Goal: Information Seeking & Learning: Learn about a topic

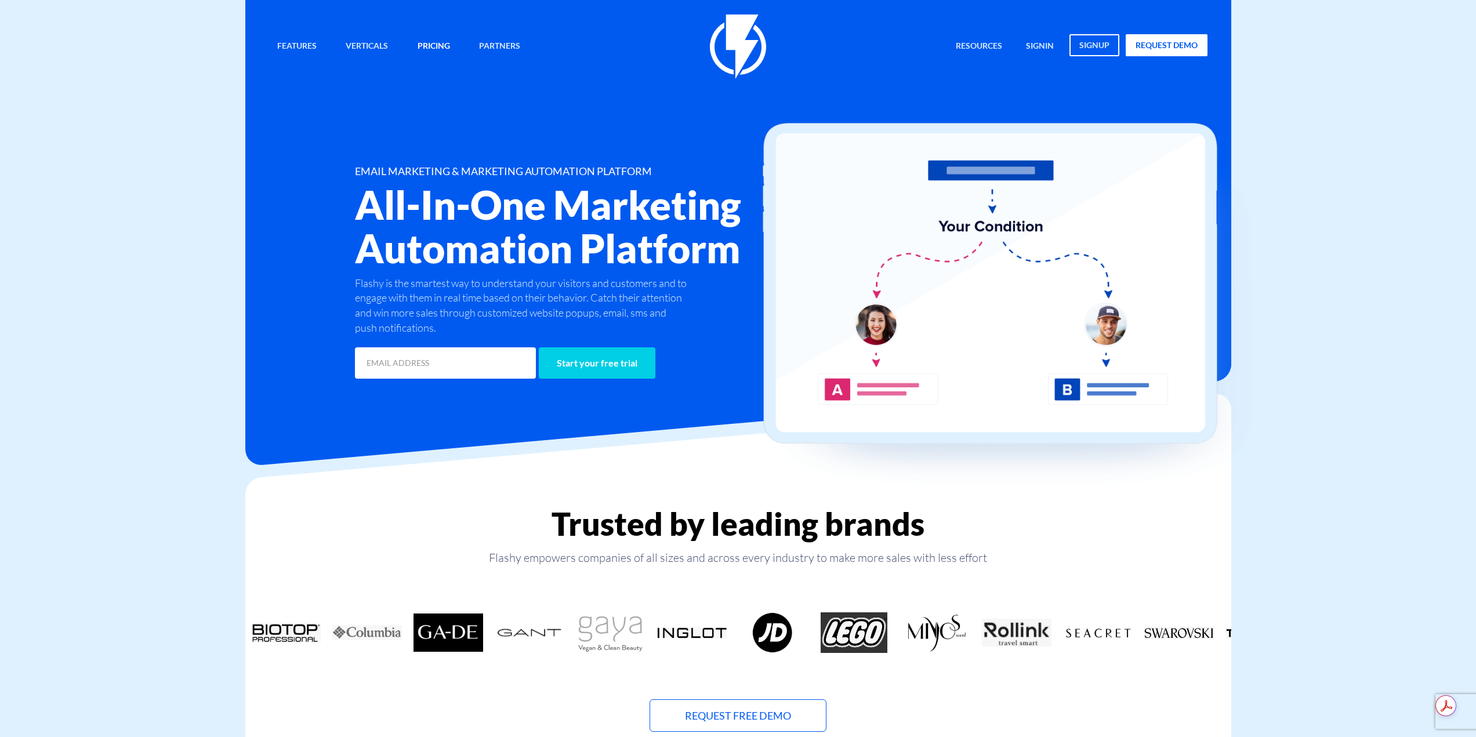
click at [449, 50] on link "Pricing" at bounding box center [434, 46] width 50 height 25
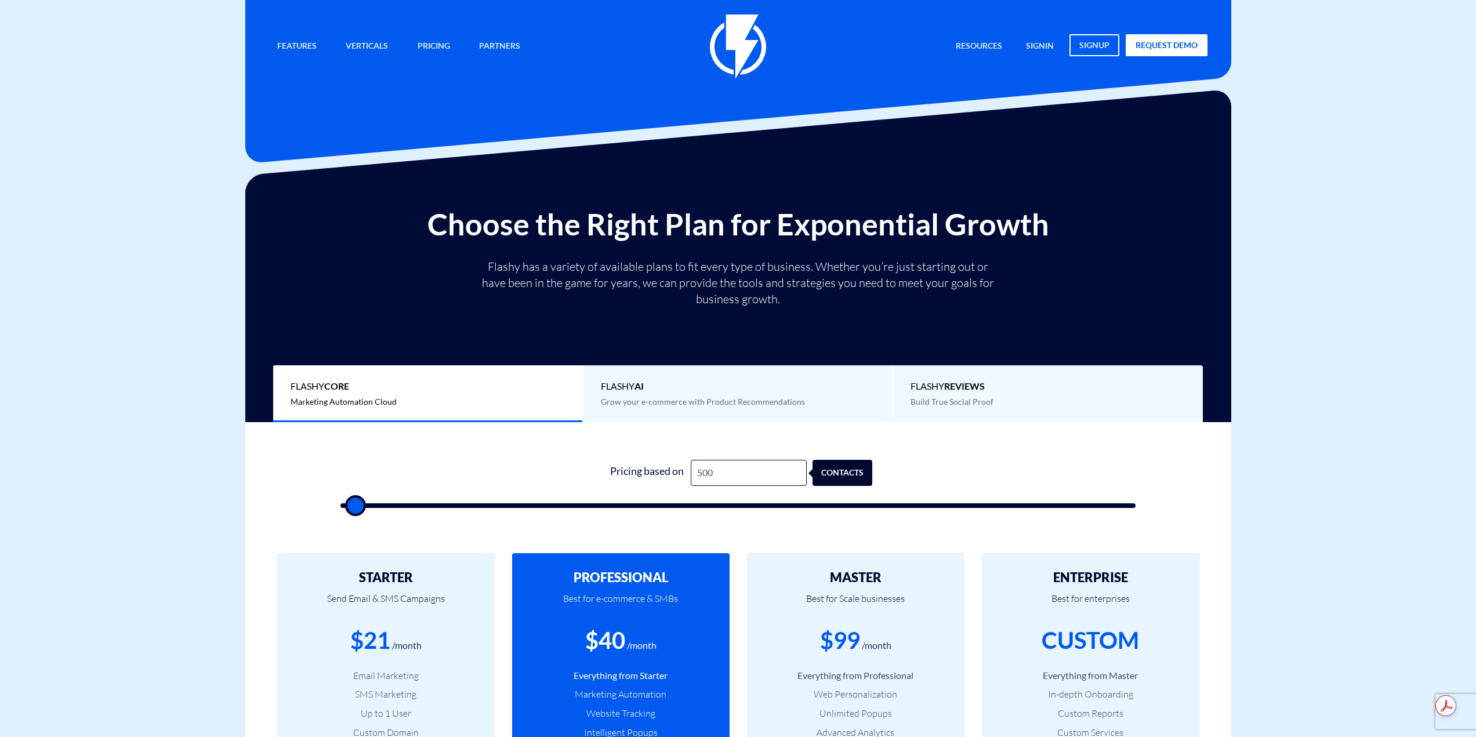
click at [816, 463] on div "Pricing based on 500 contacts" at bounding box center [738, 473] width 268 height 26
click at [798, 466] on input "500" at bounding box center [749, 473] width 116 height 26
type input "2"
type input "500"
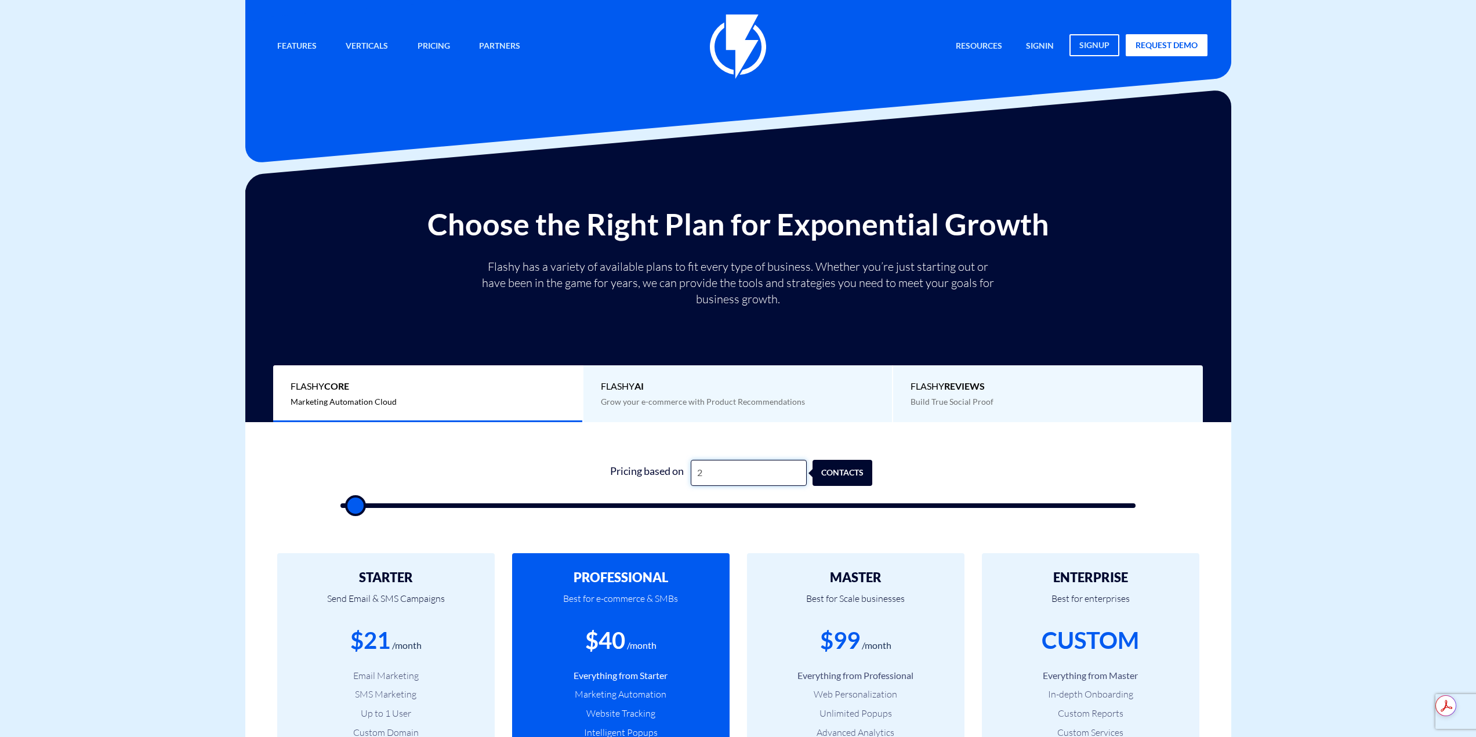
type input "25"
type input "500"
type input "250"
type input "500"
type input "2,500"
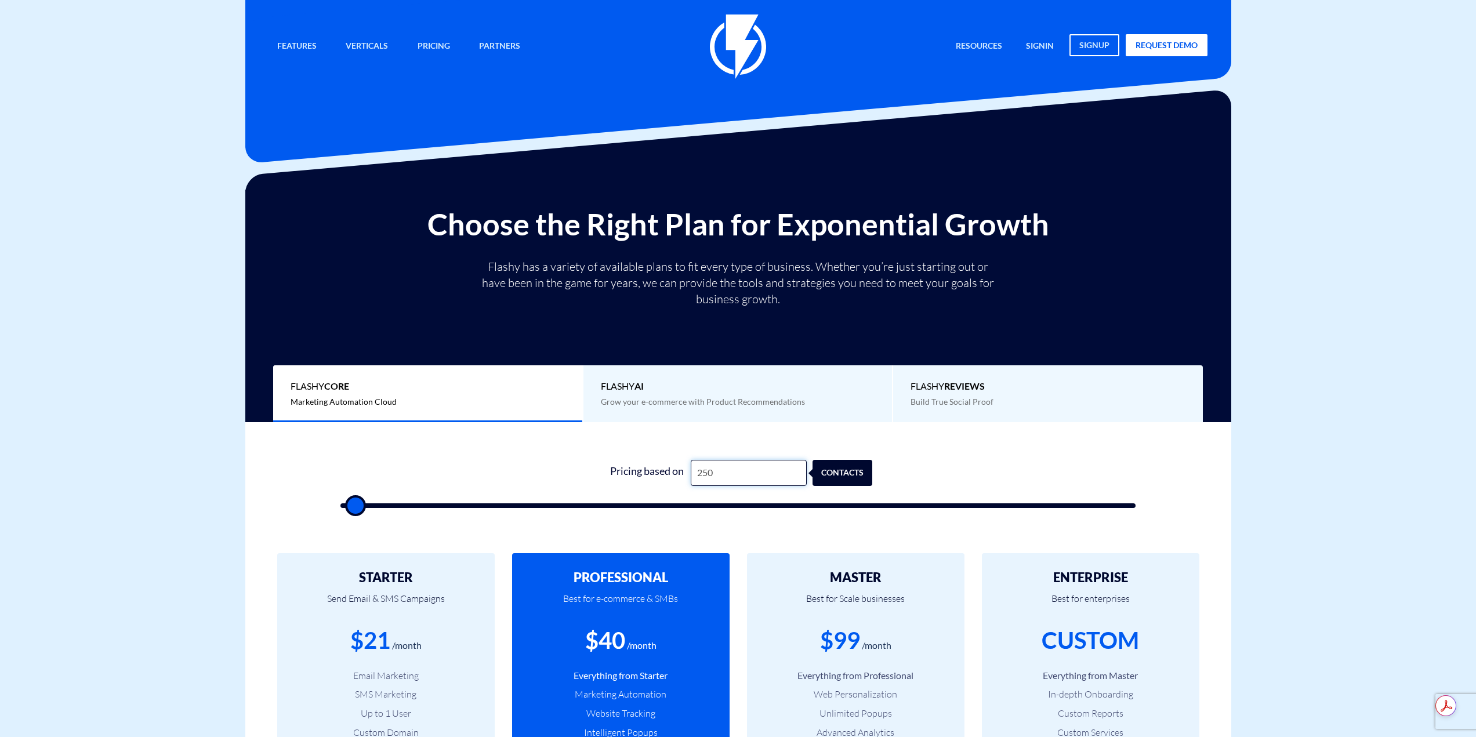
type input "2500"
type input "25,000"
type input "25000"
type input "250,000"
type input "100000"
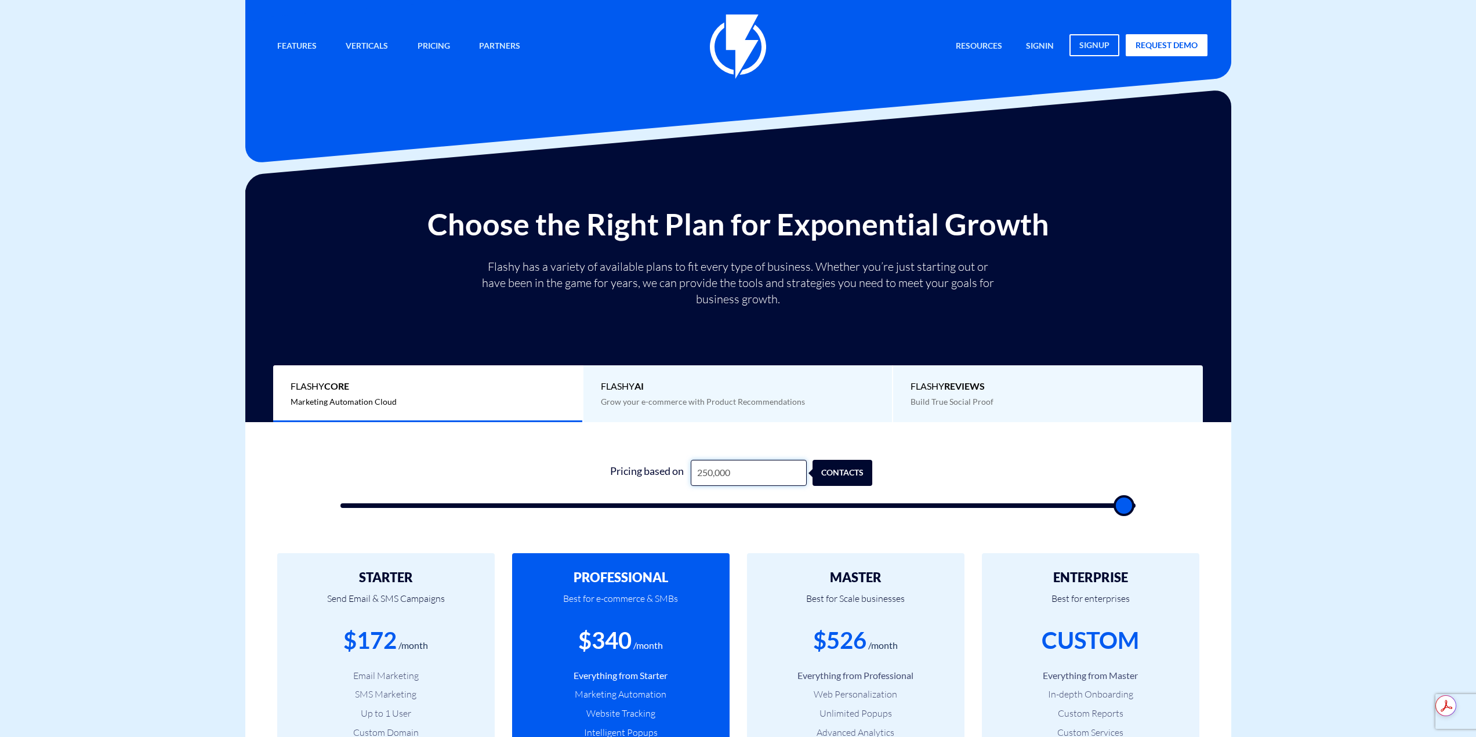
type input "250,000"
type input "100000"
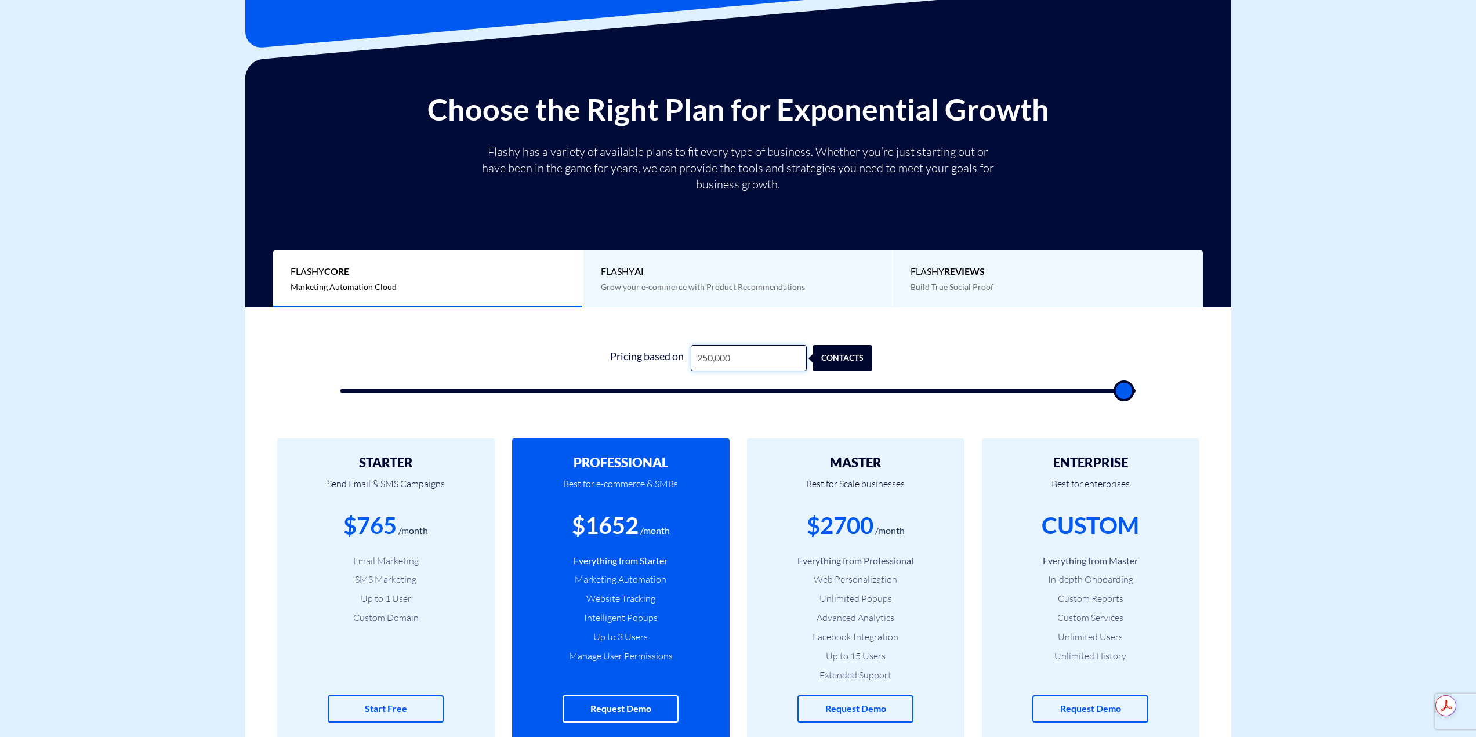
scroll to position [116, 0]
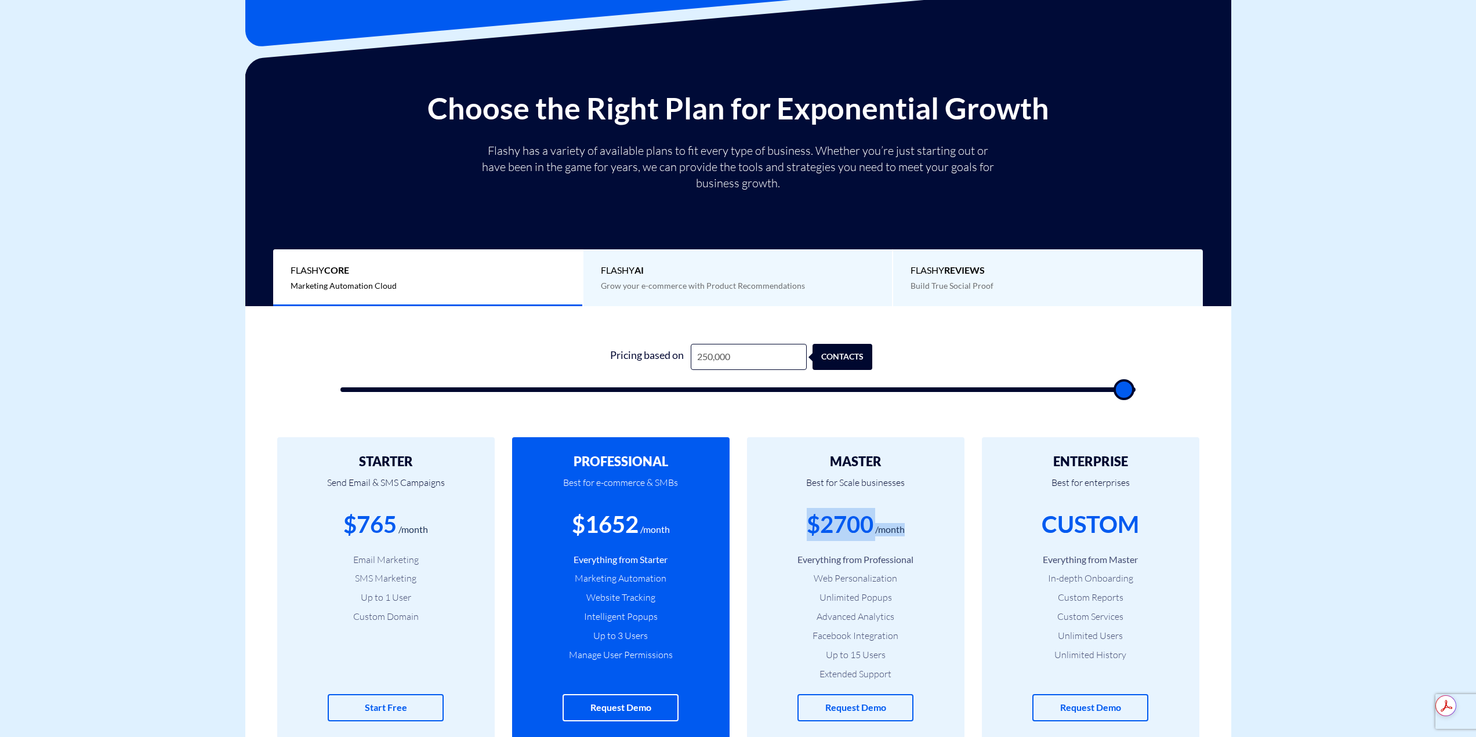
drag, startPoint x: 947, startPoint y: 535, endPoint x: 812, endPoint y: 532, distance: 135.7
click at [812, 532] on div "MASTER Best for Scale businesses $2700 /month Everything from Professional Web …" at bounding box center [855, 588] width 217 height 302
click at [812, 532] on div "$2700" at bounding box center [840, 524] width 67 height 33
click at [707, 351] on input "250,000" at bounding box center [749, 357] width 116 height 26
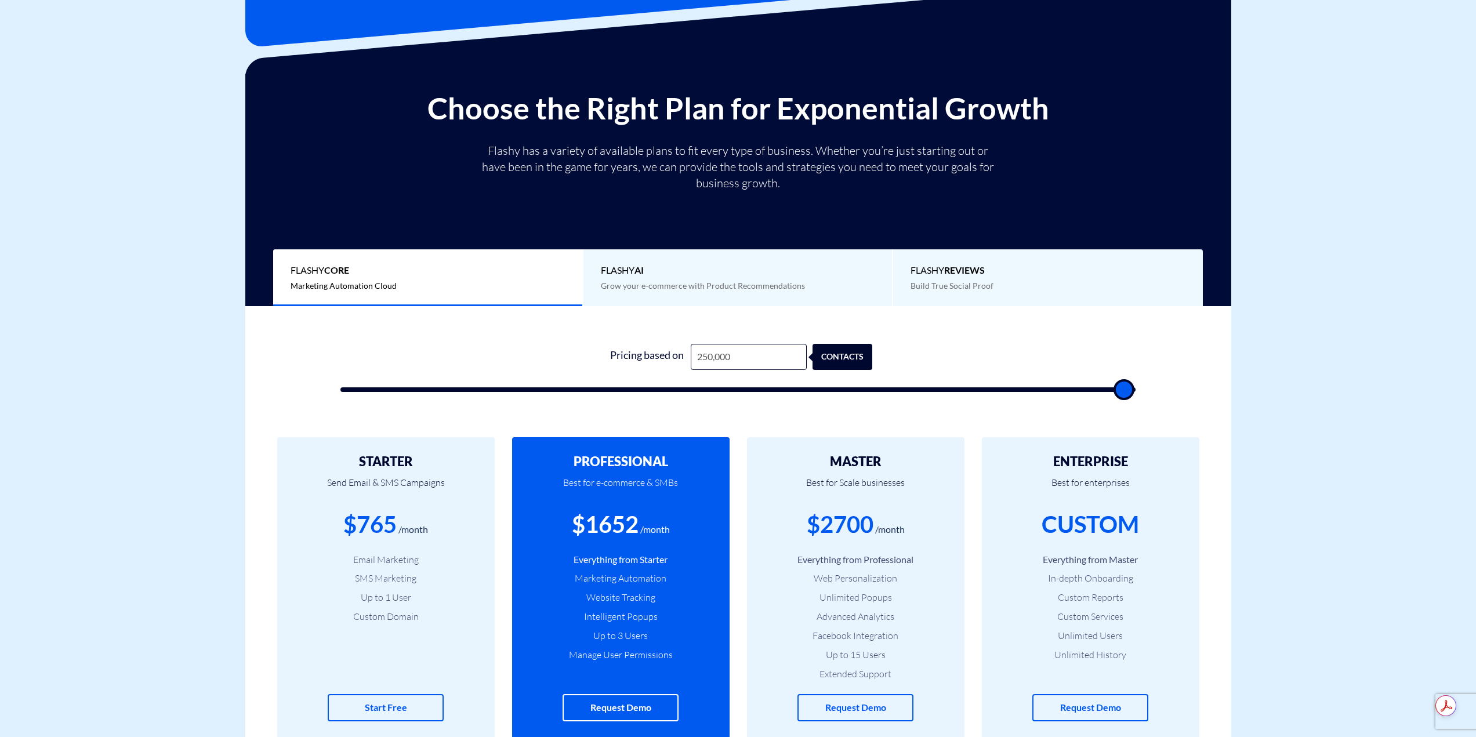
click at [553, 355] on form "1 Pricing based on 250,000 contacts" at bounding box center [738, 368] width 796 height 48
click at [758, 359] on input "250,000" at bounding box center [749, 357] width 116 height 26
click at [758, 355] on input "250,000" at bounding box center [749, 357] width 116 height 26
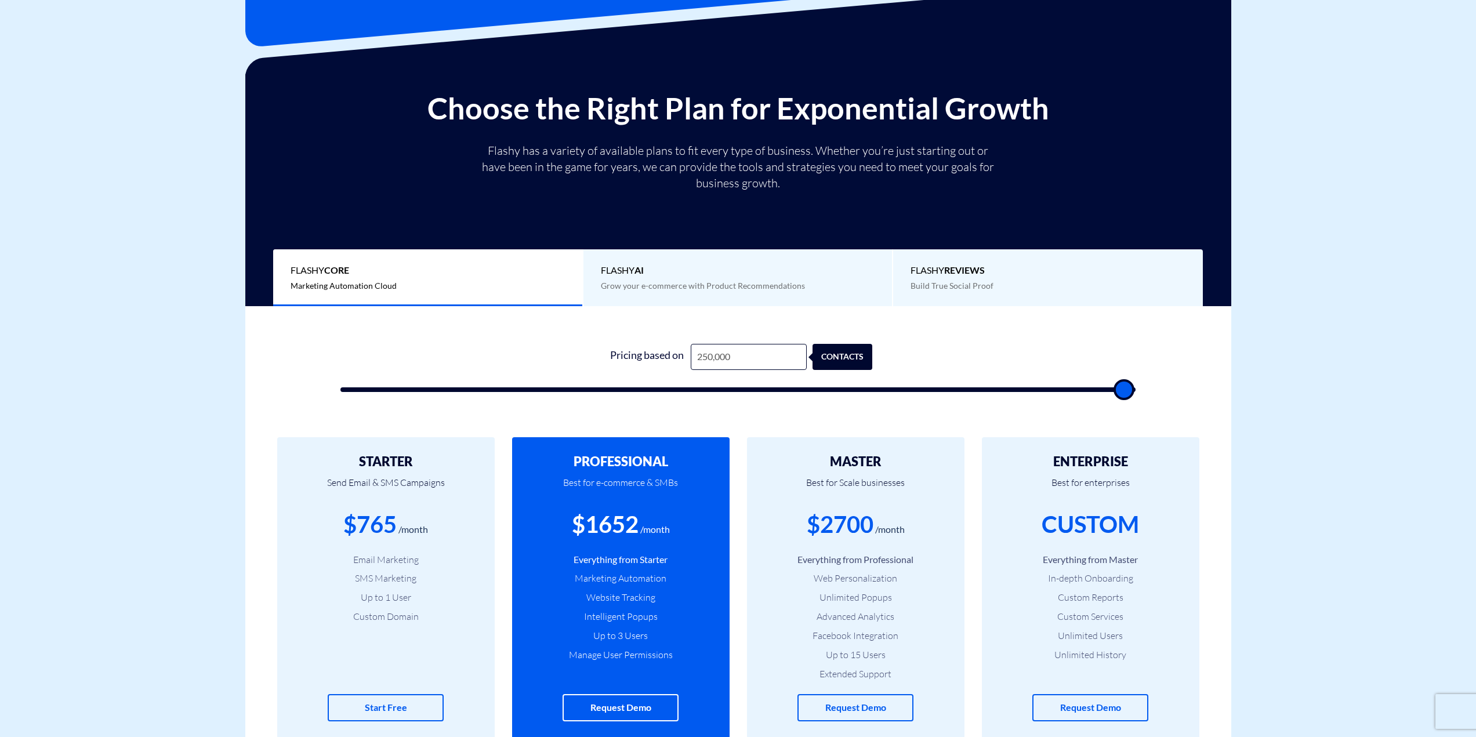
drag, startPoint x: 609, startPoint y: 349, endPoint x: 890, endPoint y: 356, distance: 280.7
click at [890, 356] on form "1 Pricing based on 250,000 contacts" at bounding box center [738, 368] width 796 height 48
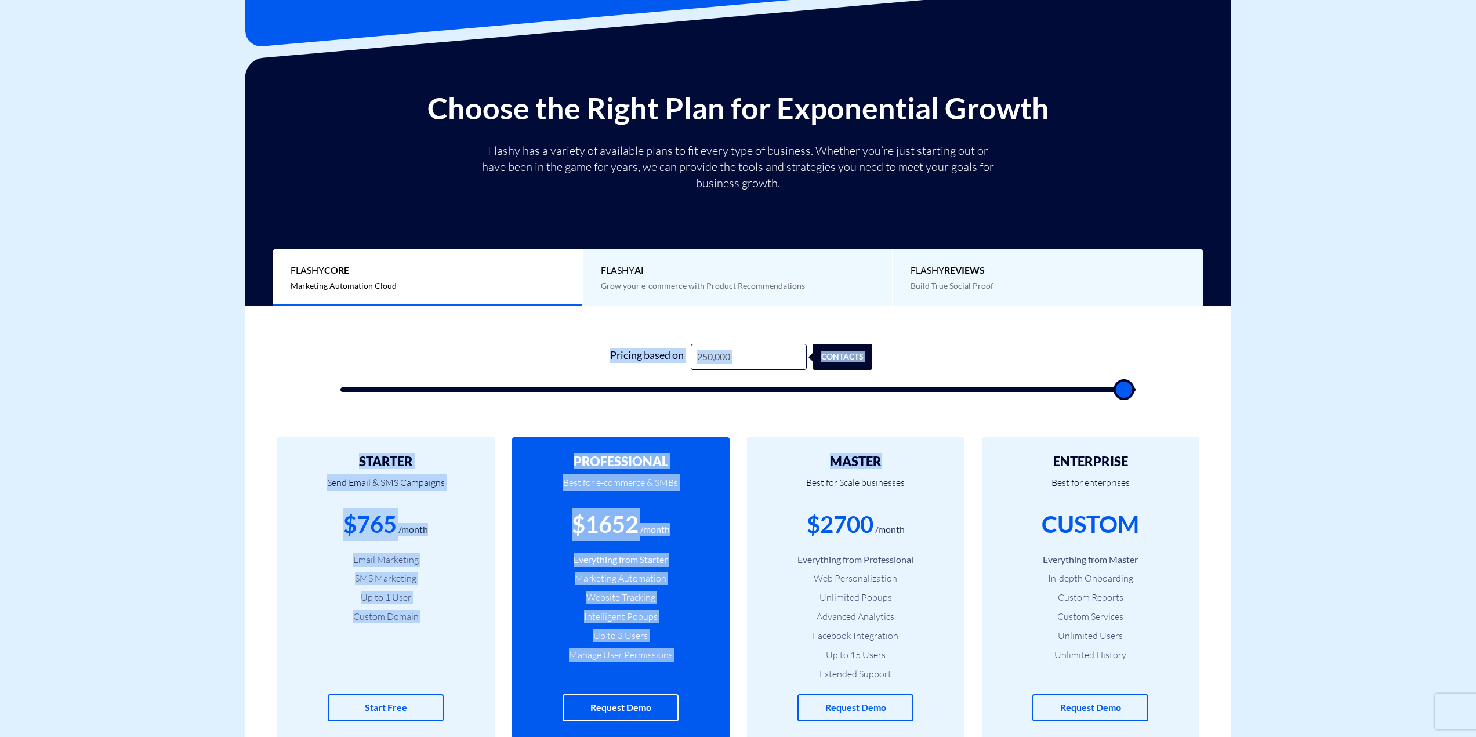
drag, startPoint x: 537, startPoint y: 336, endPoint x: 928, endPoint y: 454, distance: 407.8
click at [928, 454] on div "MASTER Best for Scale businesses $2700 /month Everything from Professional Web …" at bounding box center [855, 588] width 217 height 302
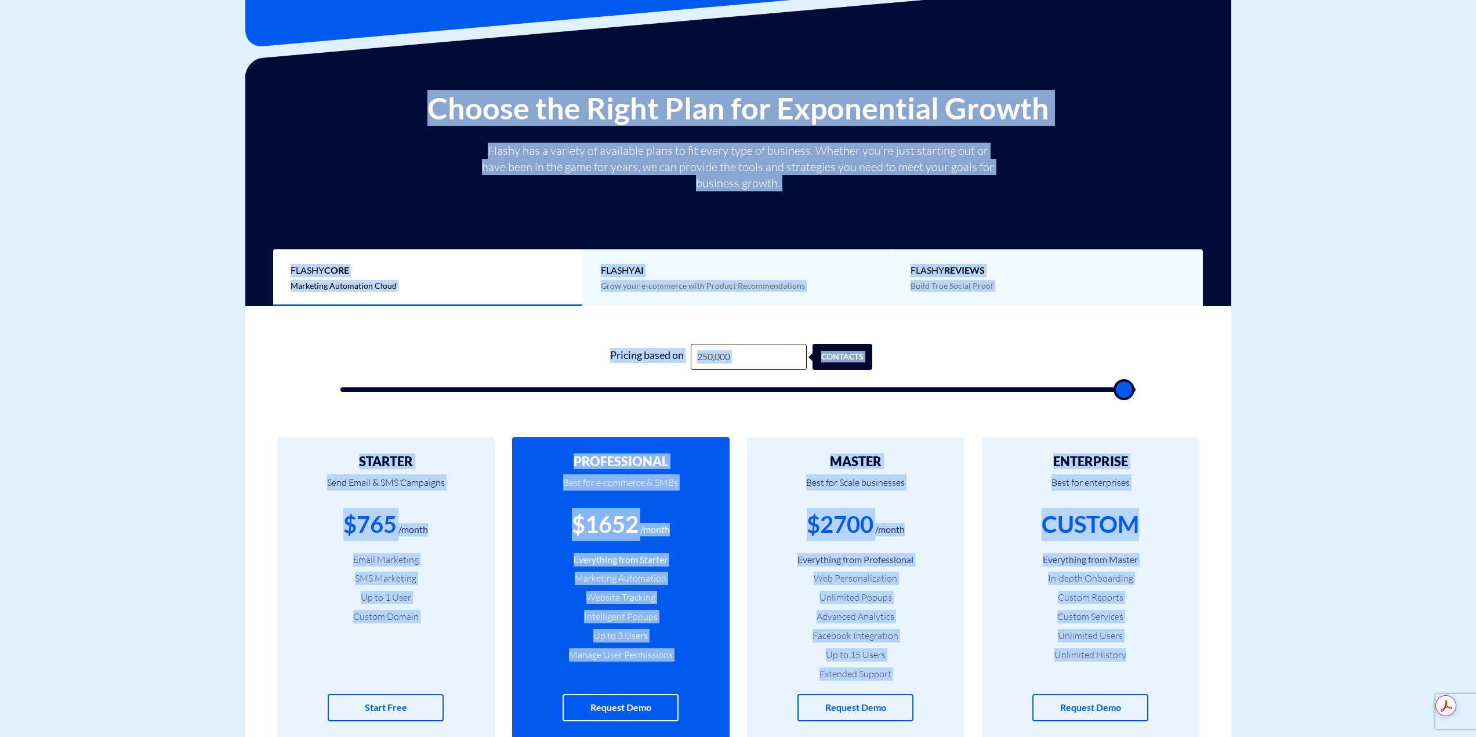
drag, startPoint x: 420, startPoint y: 101, endPoint x: 1191, endPoint y: 687, distance: 967.5
click at [1187, 688] on div "ENTERPRISE Best for enterprises CUSTOM Everything from Master In-depth Onboardi…" at bounding box center [1090, 588] width 217 height 302
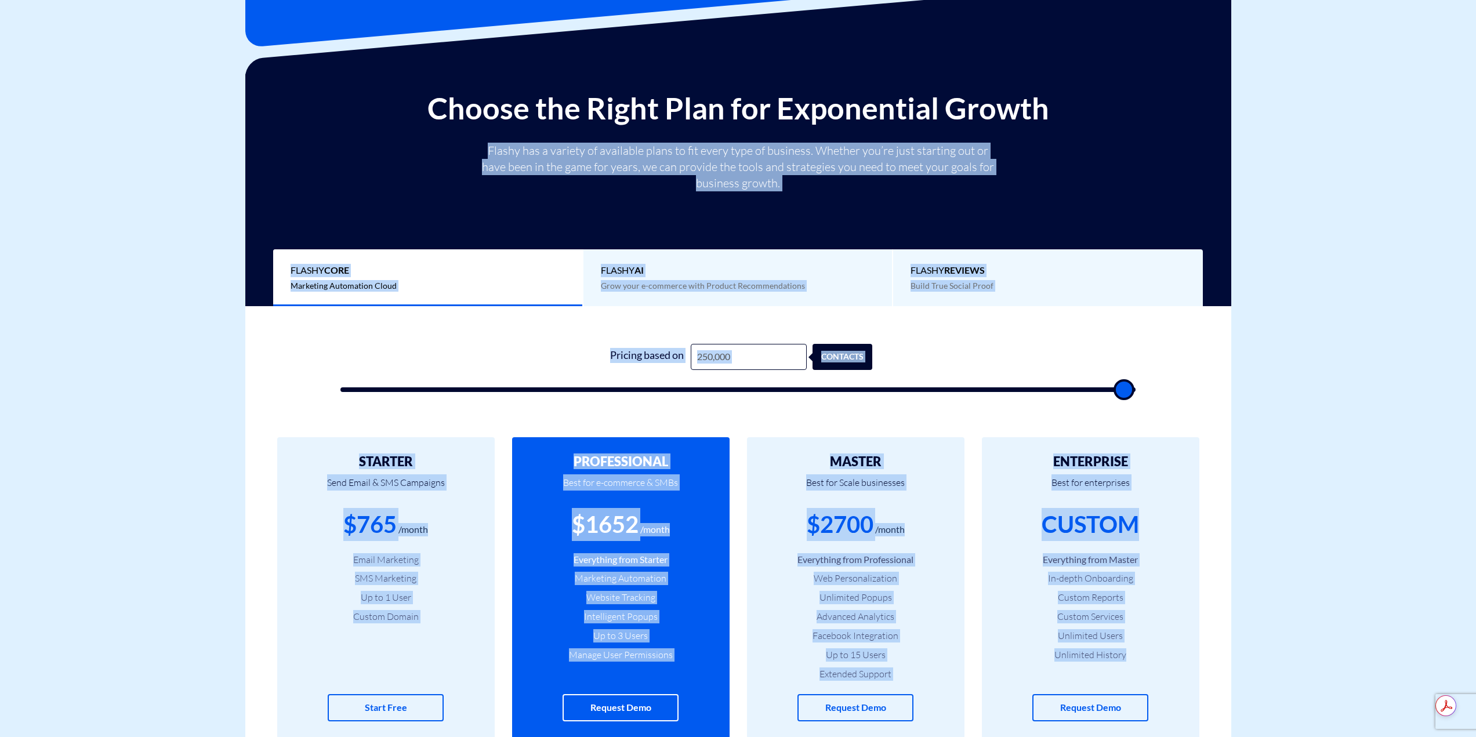
drag, startPoint x: 1162, startPoint y: 716, endPoint x: 397, endPoint y: 125, distance: 966.9
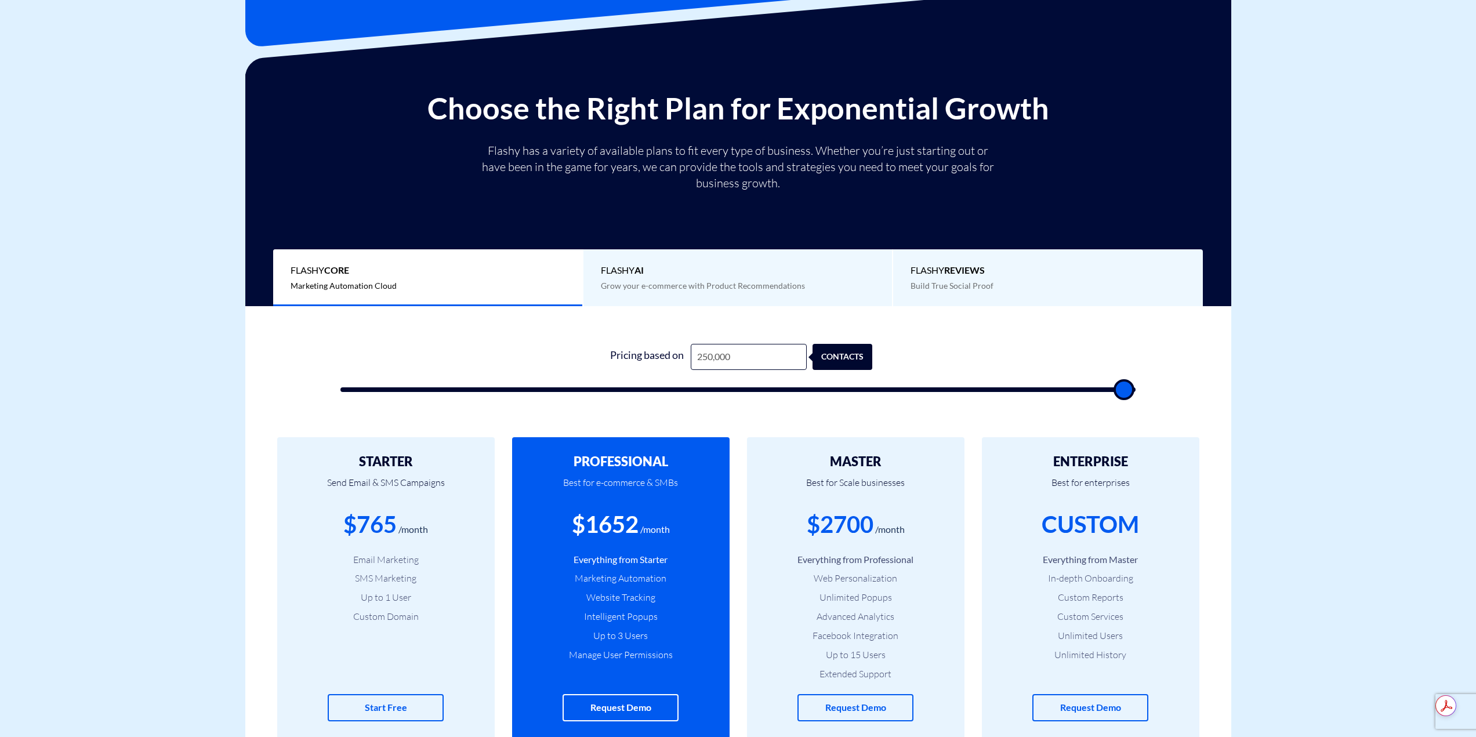
click at [387, 117] on h2 "Choose the Right Plan for Exponential Growth" at bounding box center [738, 108] width 968 height 33
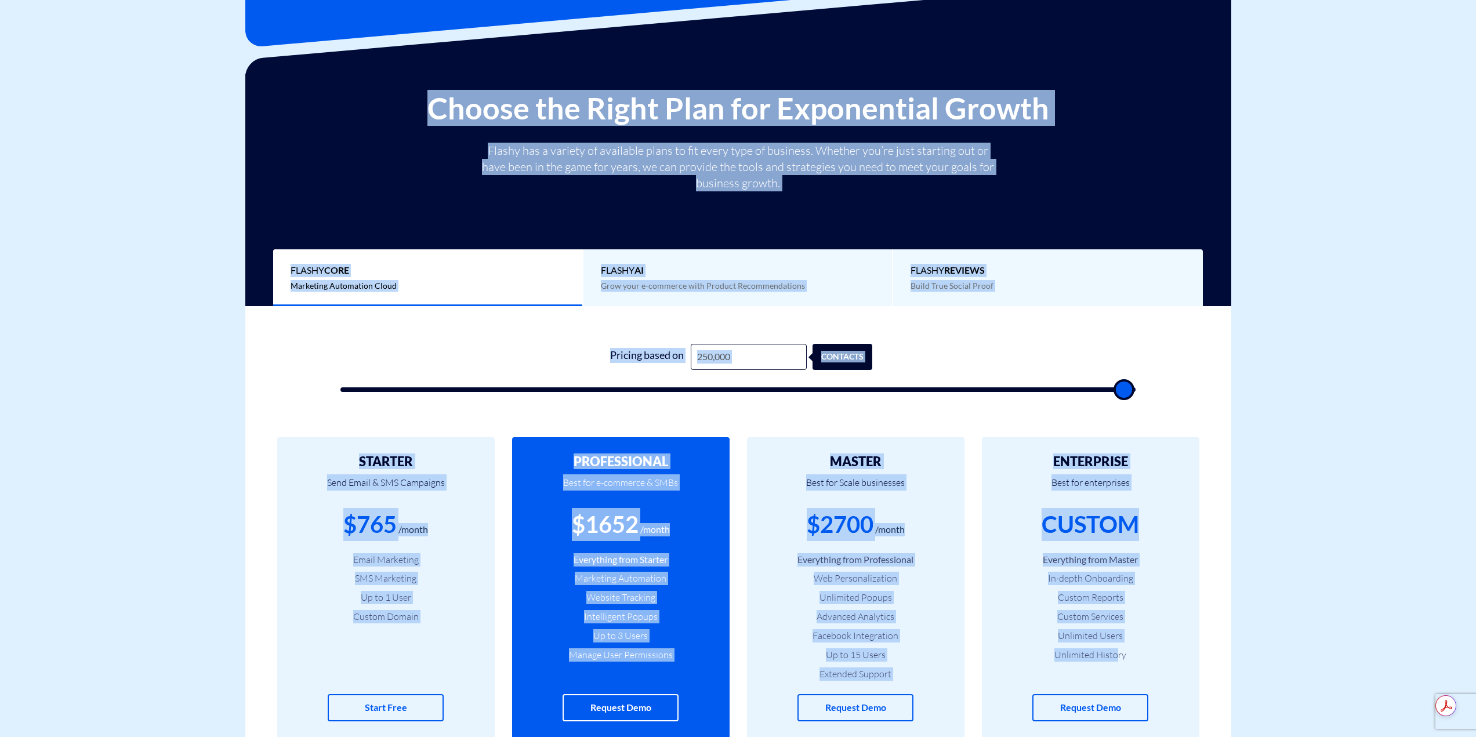
drag, startPoint x: 434, startPoint y: 91, endPoint x: 1118, endPoint y: 678, distance: 901.7
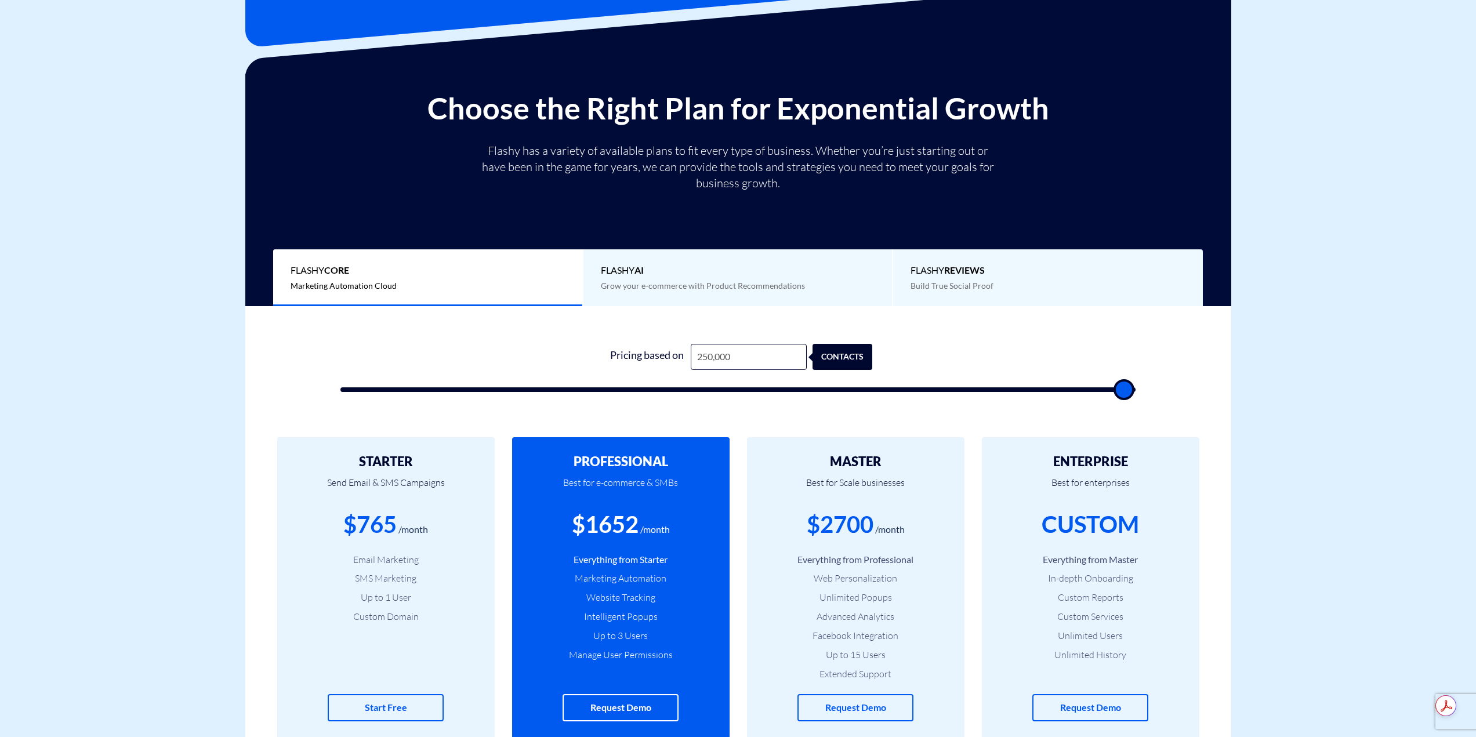
click at [1135, 675] on div "ENTERPRISE Best for enterprises CUSTOM Everything from Master In-depth Onboardi…" at bounding box center [1090, 588] width 217 height 302
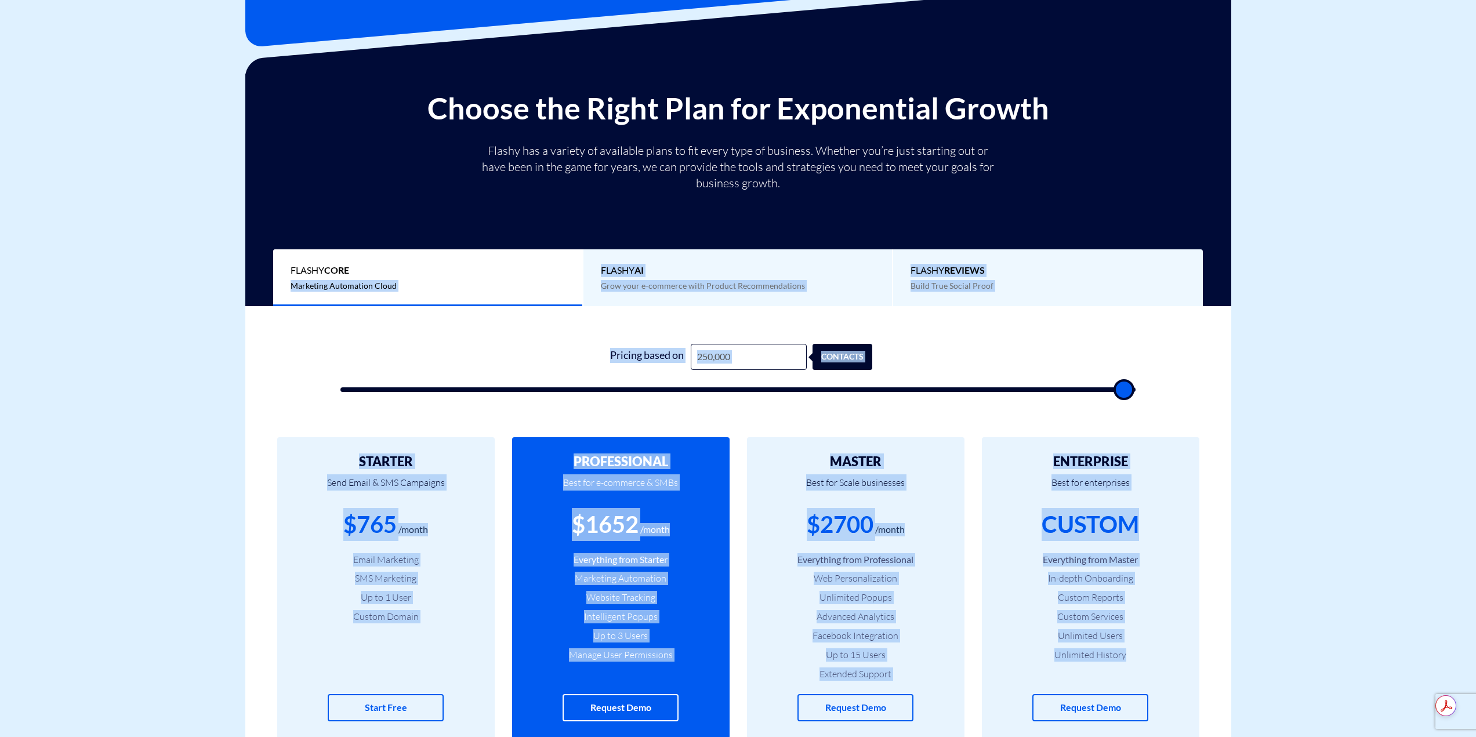
drag, startPoint x: 1157, startPoint y: 681, endPoint x: 441, endPoint y: 261, distance: 830.1
click at [430, 204] on div "Choose the Right Plan for Exponential Growth Flashy has a variety of available …" at bounding box center [738, 199] width 968 height 215
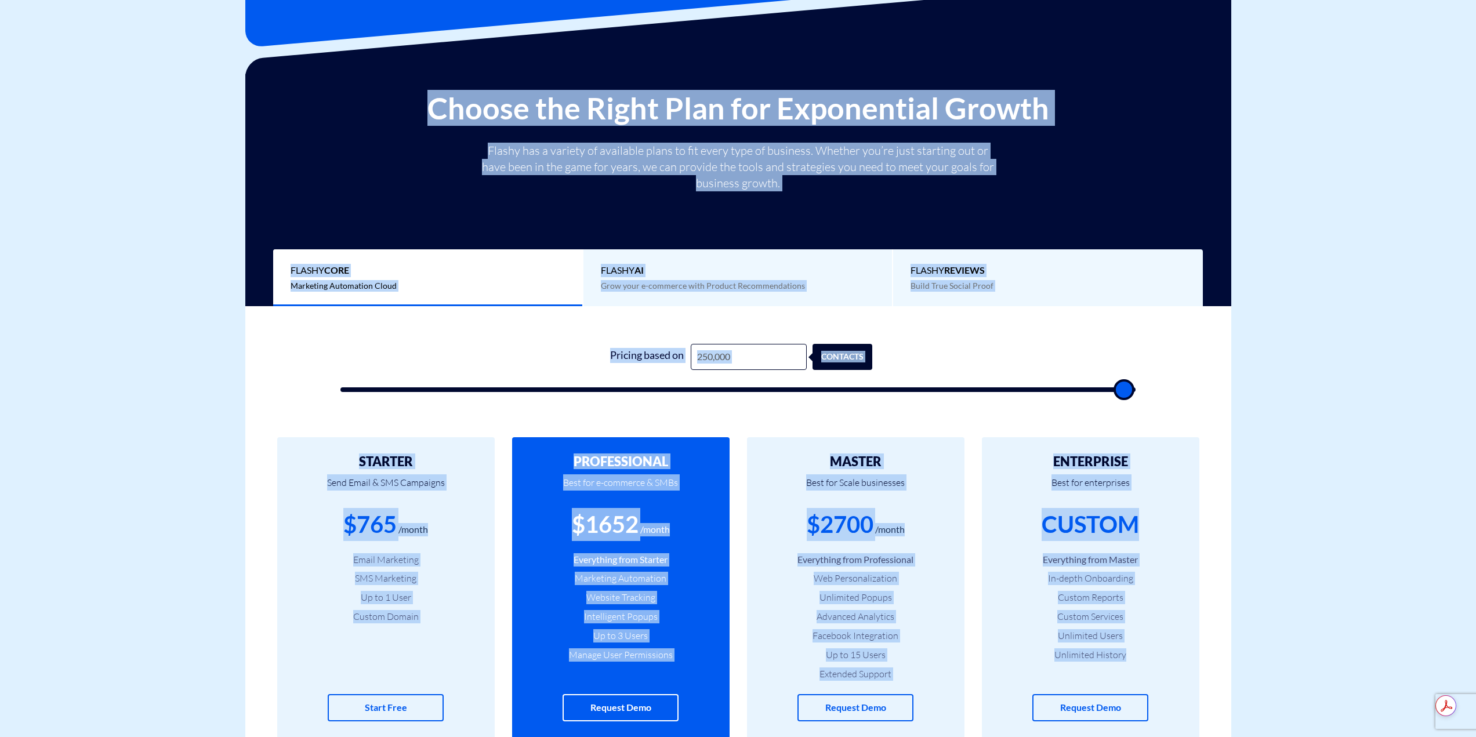
drag, startPoint x: 430, startPoint y: 103, endPoint x: 1154, endPoint y: 659, distance: 912.7
click at [1154, 659] on li "Unlimited History" at bounding box center [1090, 654] width 183 height 13
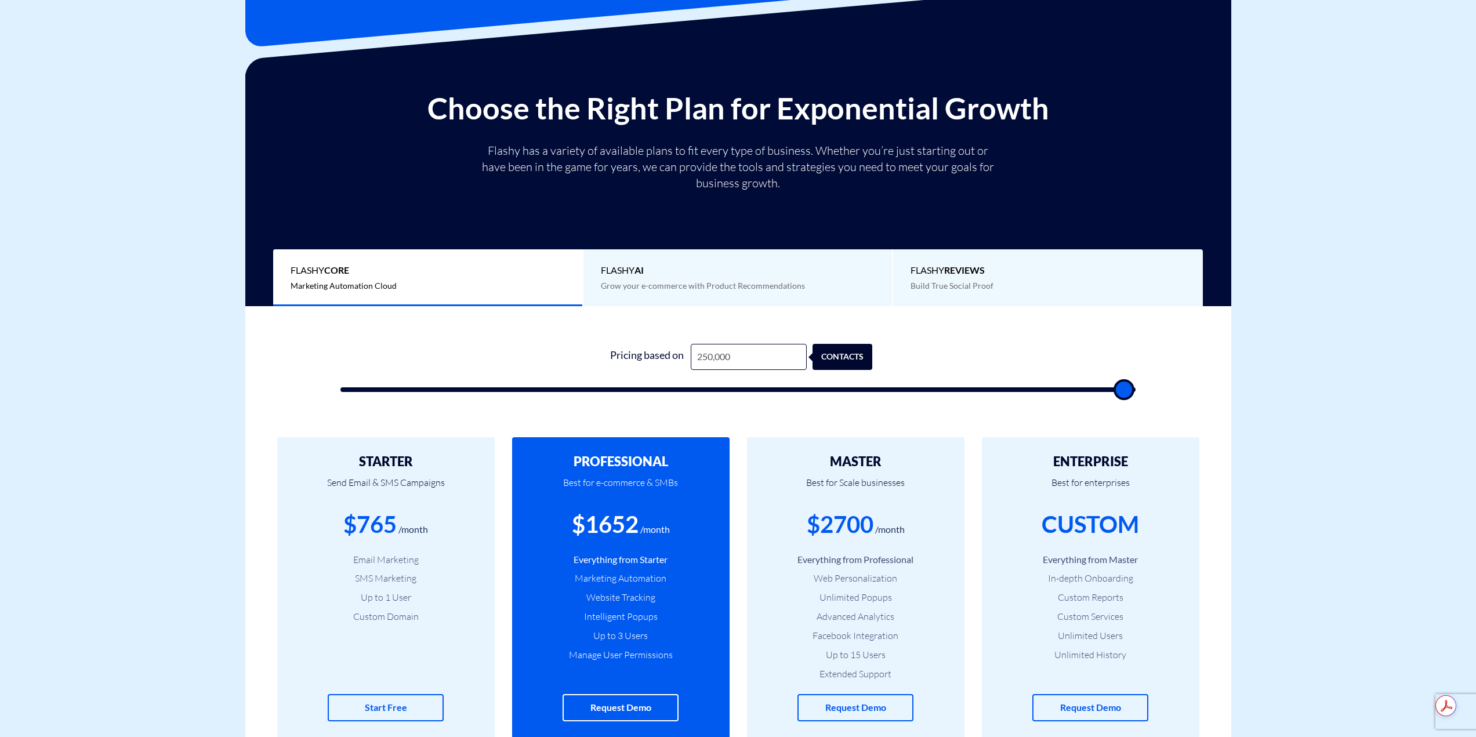
type input "37,000"
type input "37000"
type input "38,000"
type input "38000"
type input "39,500"
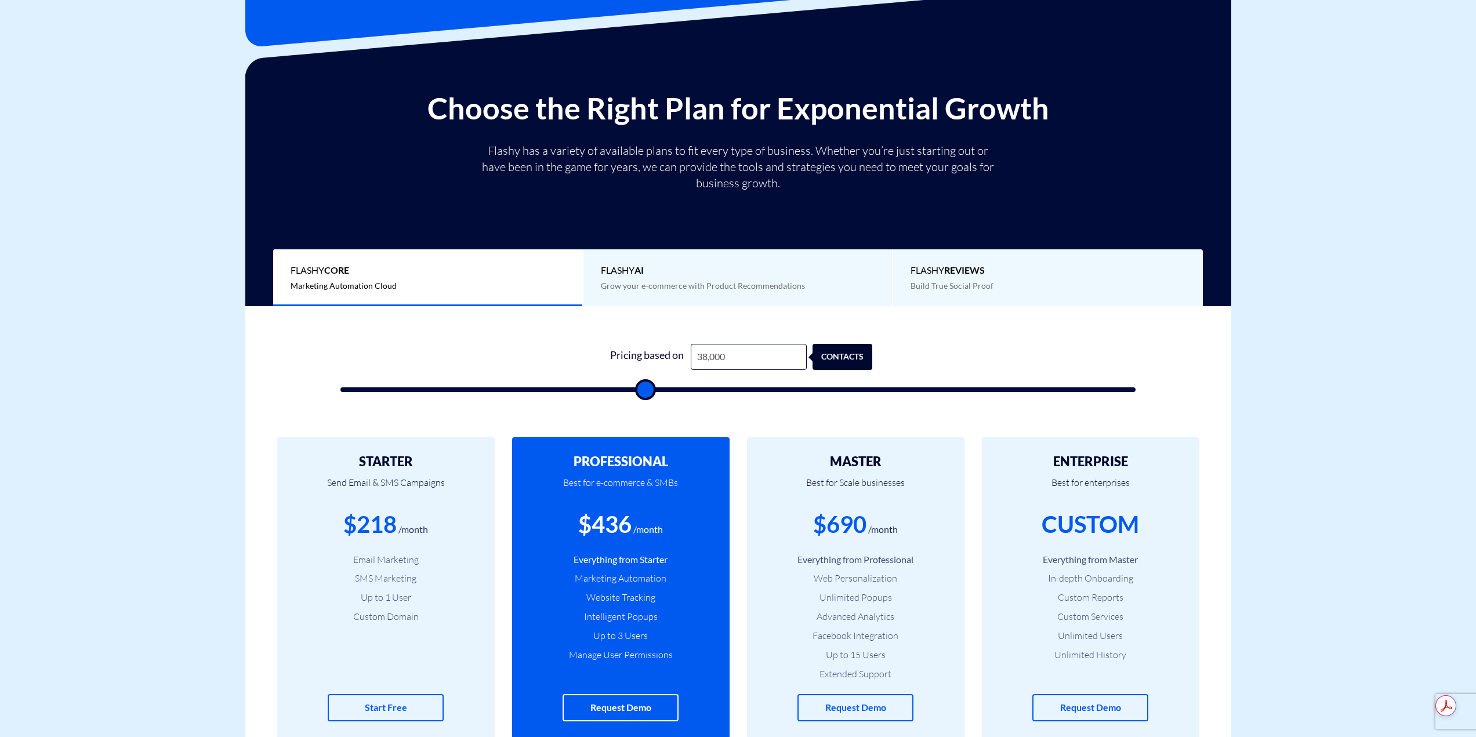
type input "39500"
type input "41,500"
type input "41500"
type input "44,000"
type input "44000"
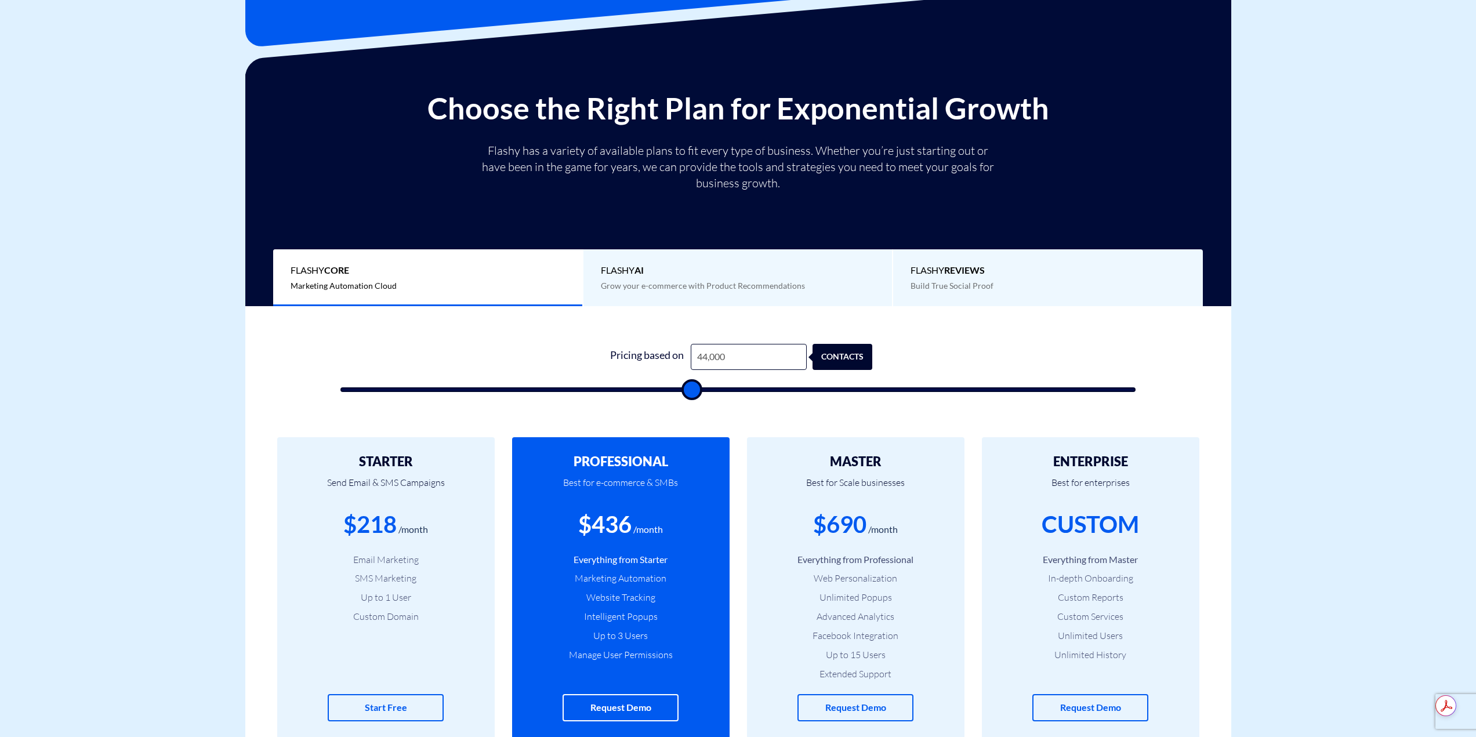
type input "45,500"
type input "45500"
type input "46,500"
type input "46500"
type input "47,500"
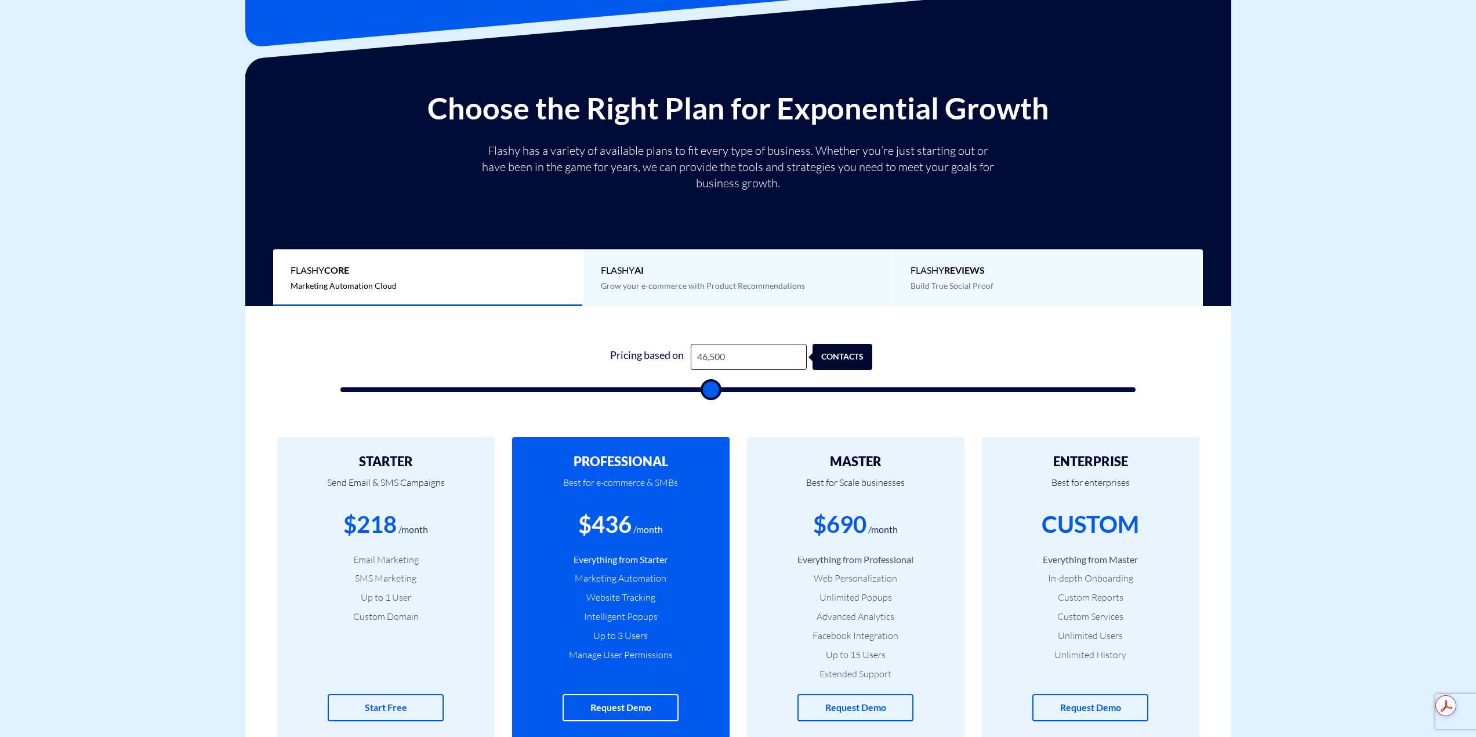
type input "47500"
type input "48,500"
type input "48500"
type input "49,000"
type input "49000"
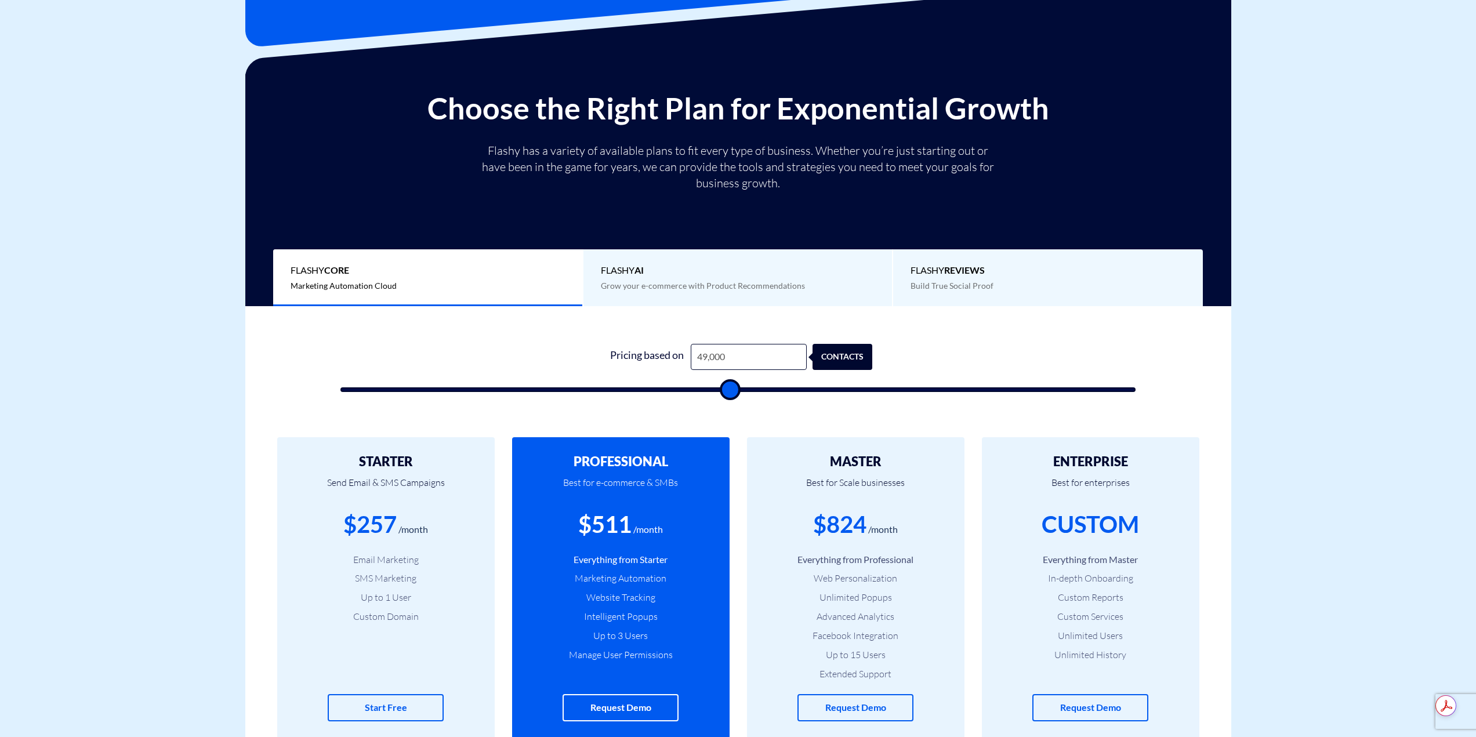
type input "49,500"
type input "49500"
type input "50,000"
type input "50000"
type input "50,500"
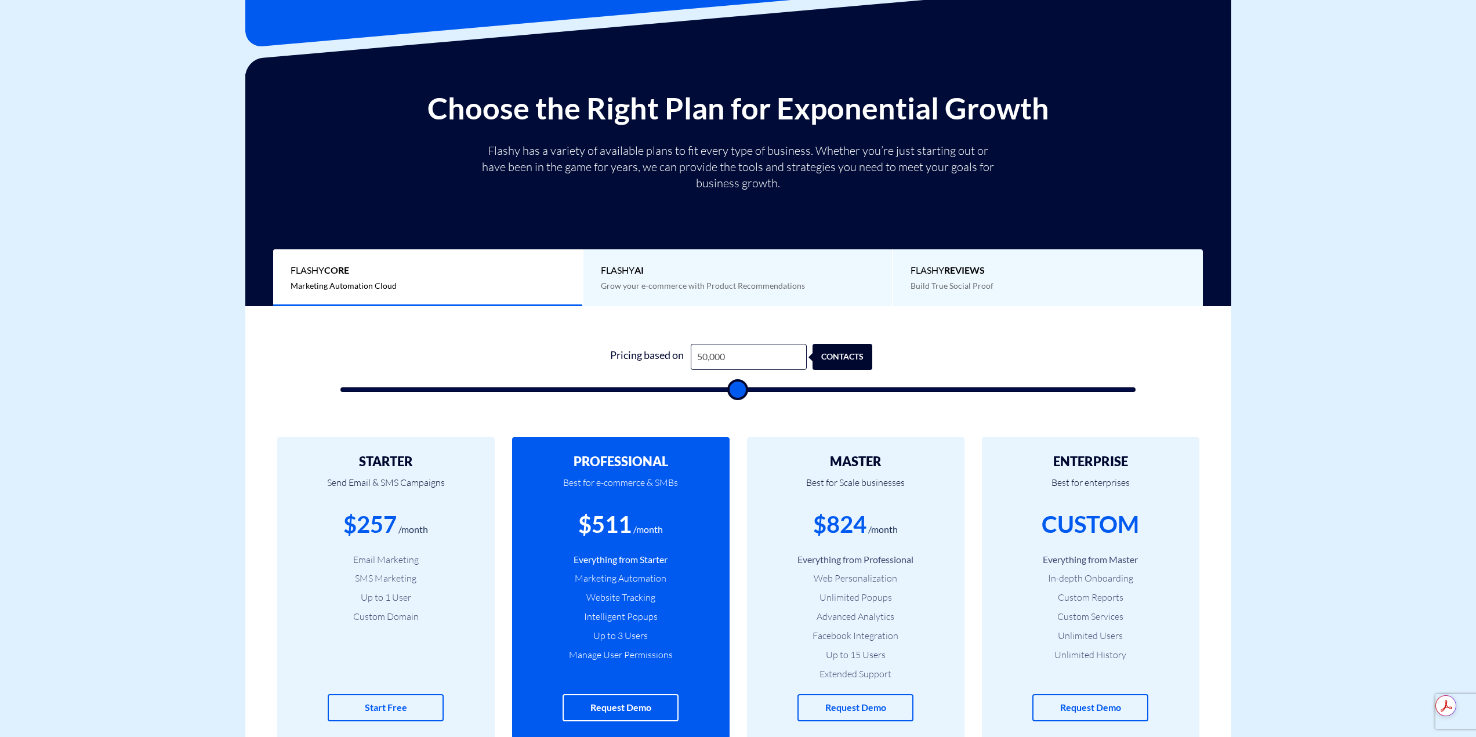
type input "50500"
type input "51,000"
type input "51000"
type input "51,500"
type input "51500"
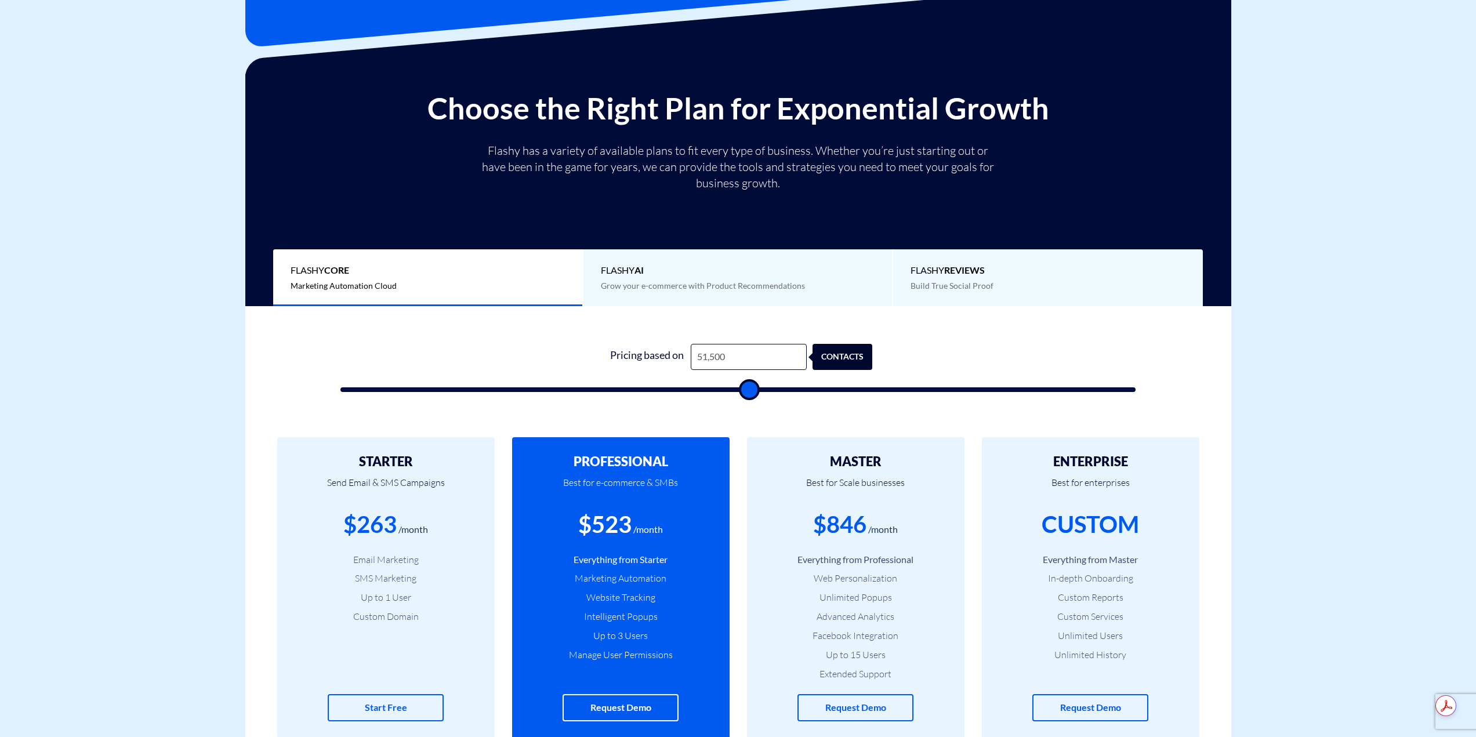
type input "52,000"
type input "52000"
type input "52,500"
type input "52500"
type input "53,000"
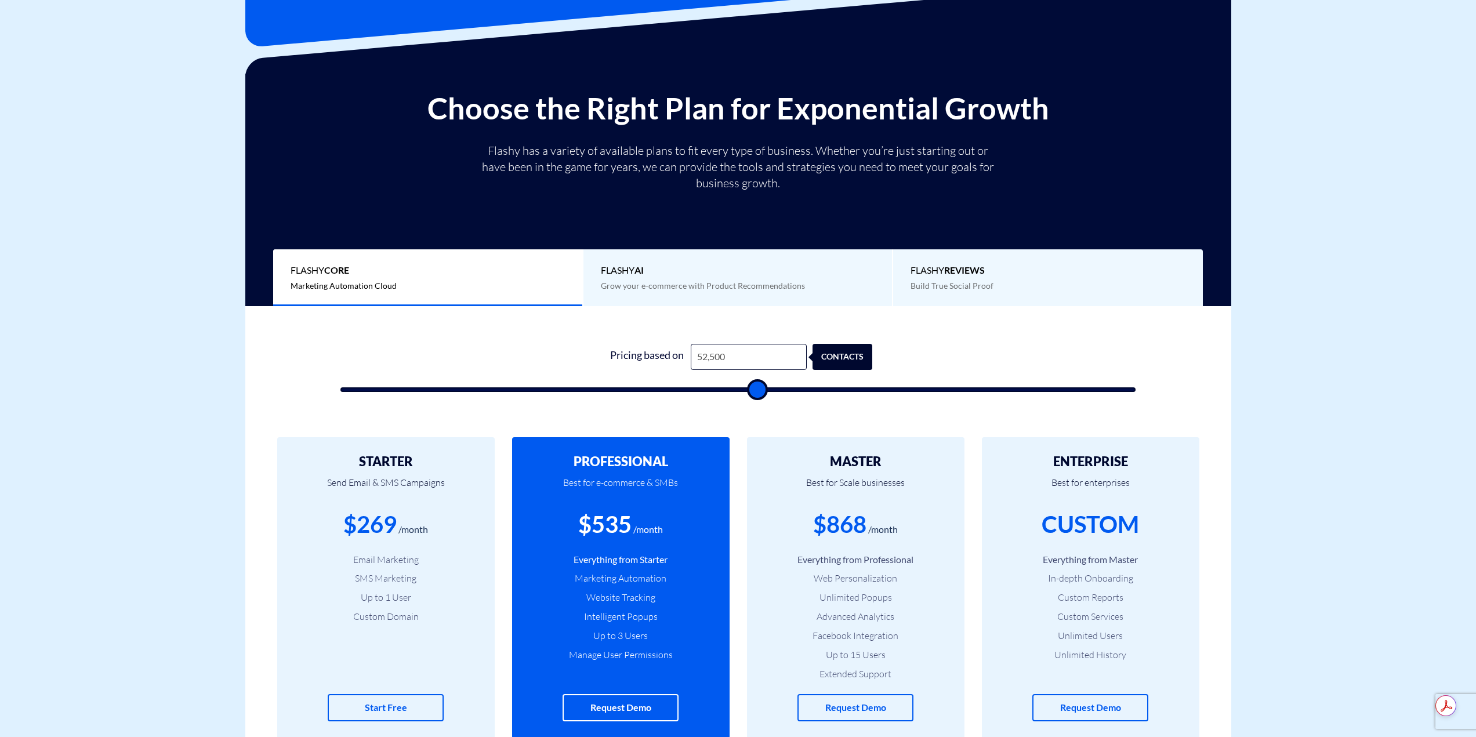
type input "53000"
type input "53,500"
type input "53500"
type input "54,000"
type input "54000"
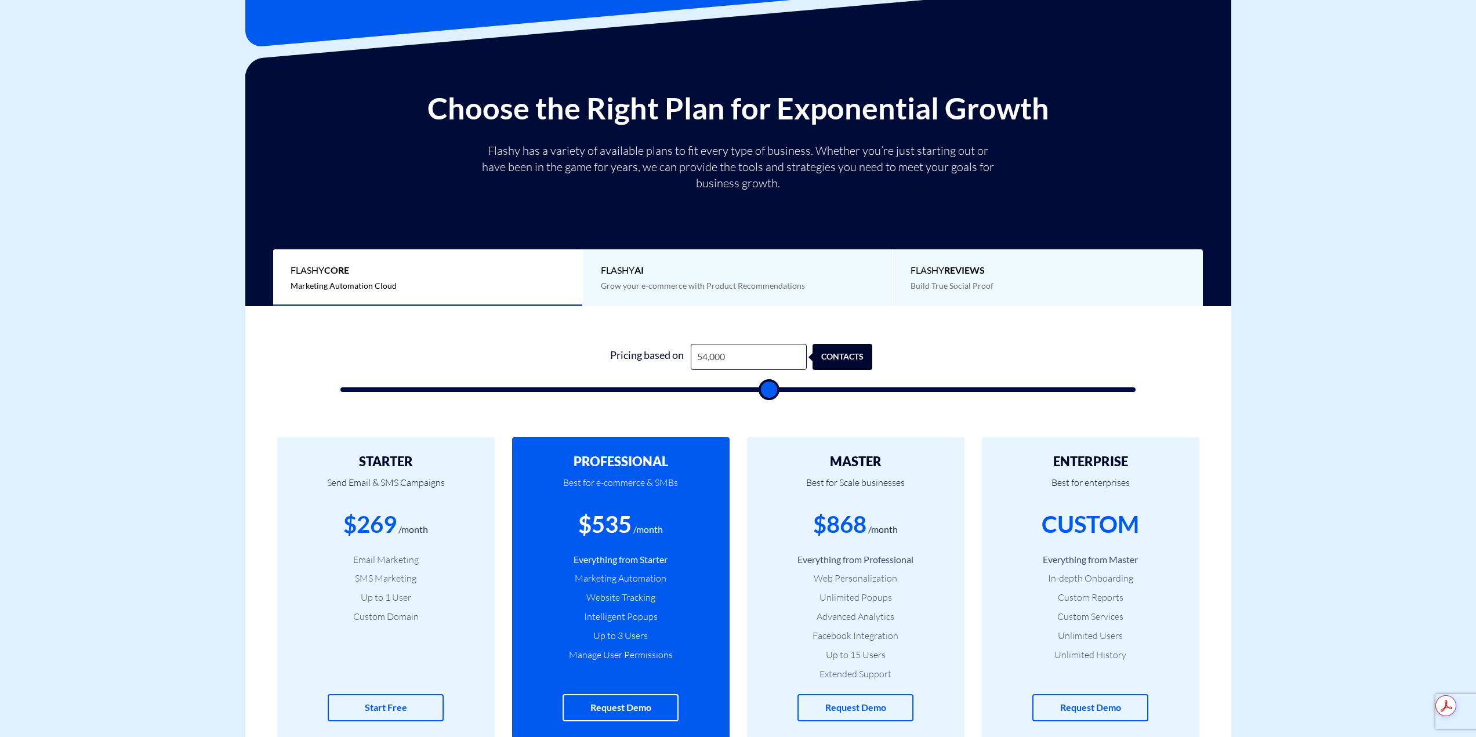
type input "54,500"
type input "54500"
type input "55,000"
type input "55000"
type input "55,500"
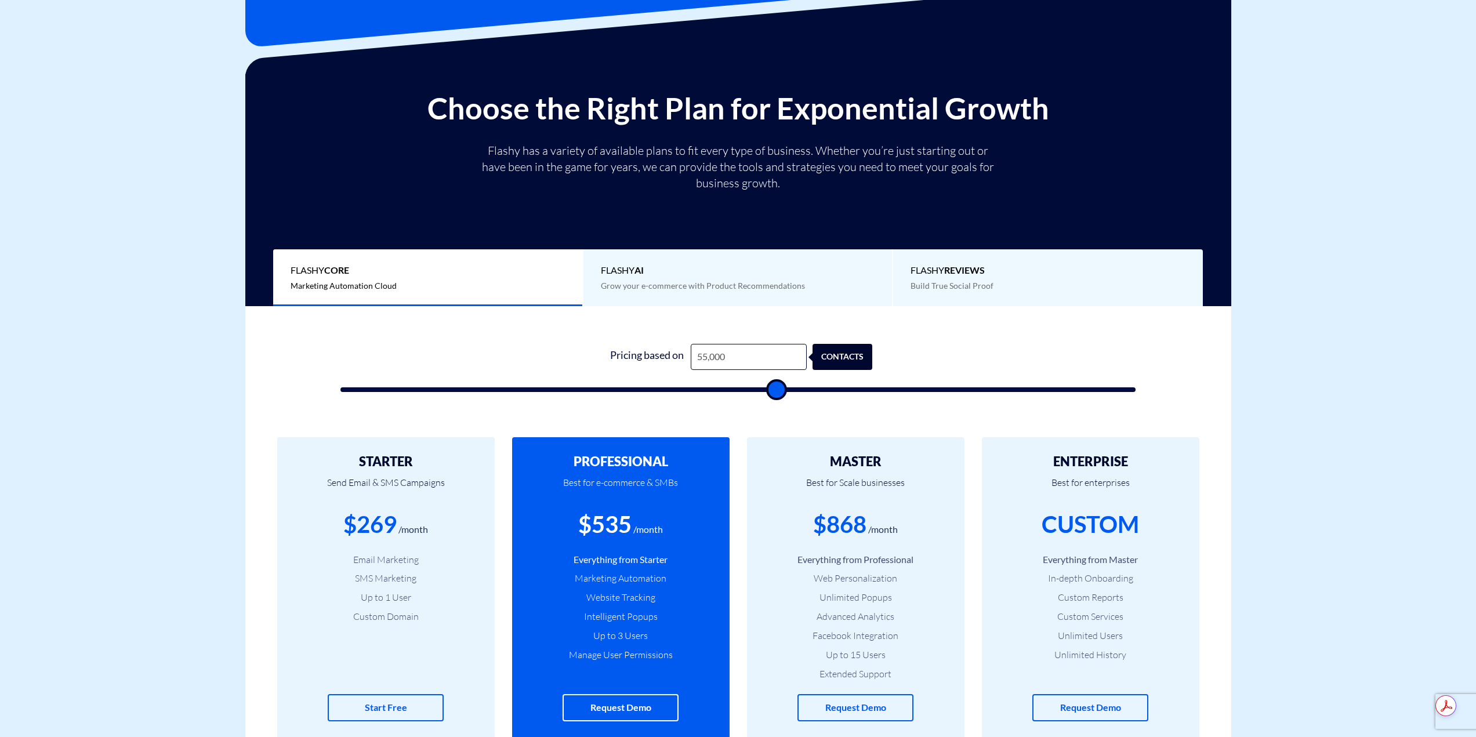
type input "55500"
type input "56,000"
type input "56000"
type input "56,500"
type input "56500"
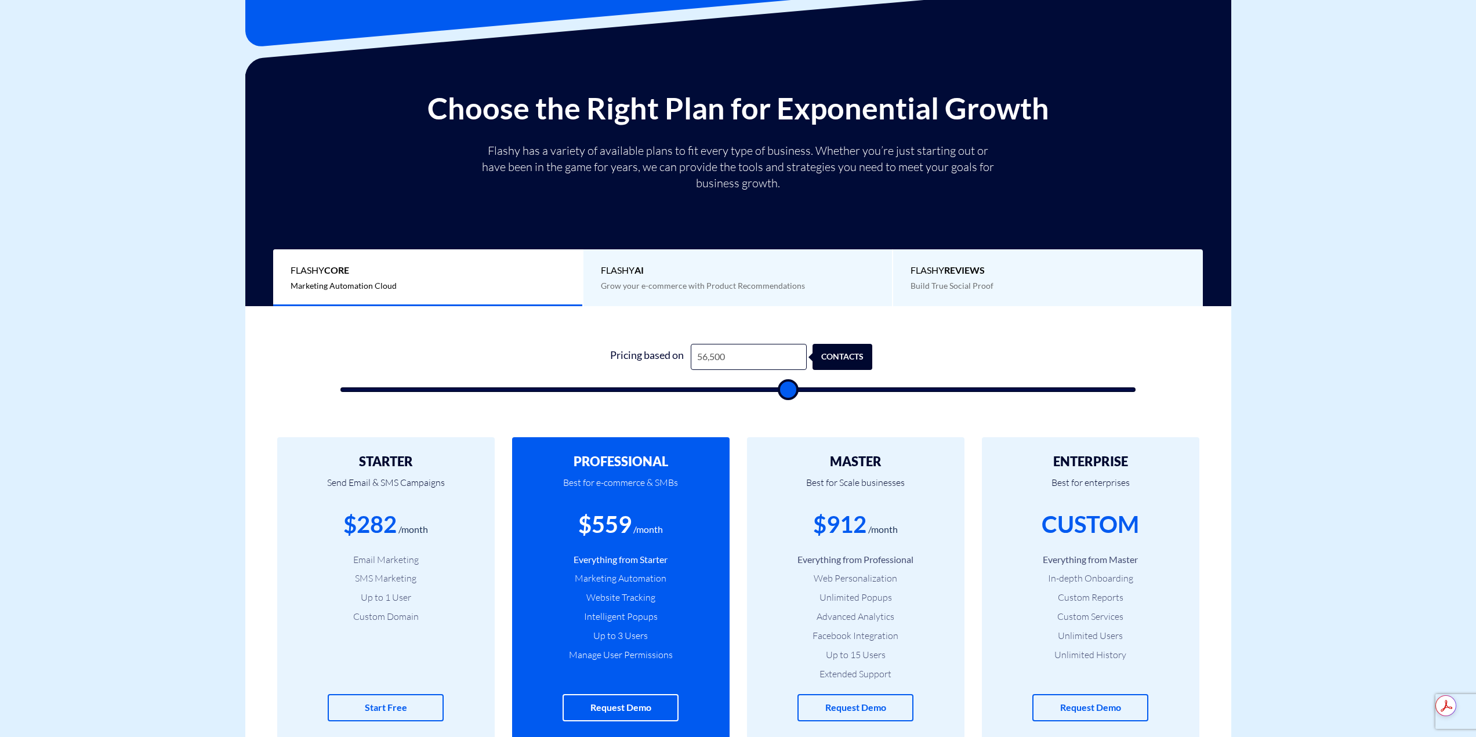
type input "57,000"
type input "57000"
type input "57,500"
type input "57500"
type input "58,000"
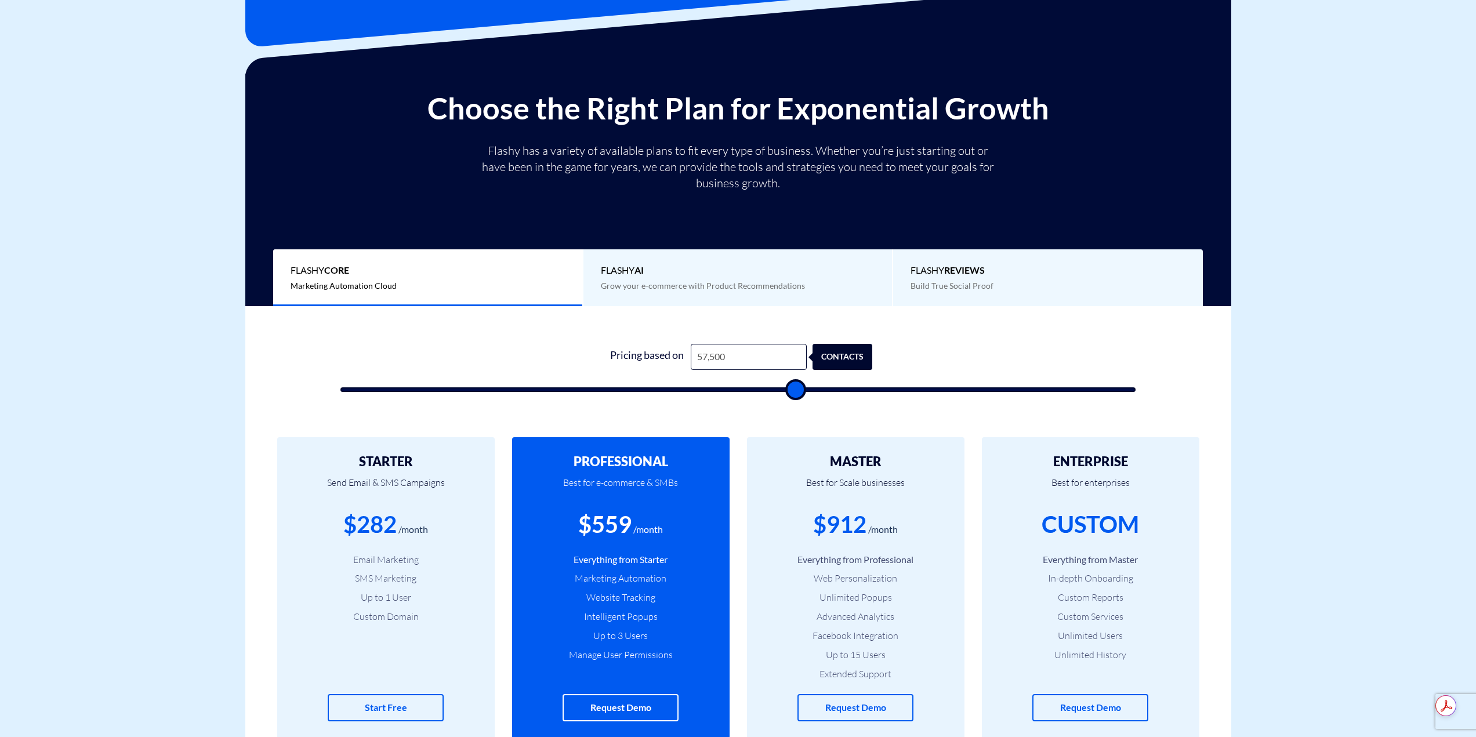
type input "58000"
type input "58,500"
type input "58500"
type input "59,000"
type input "59000"
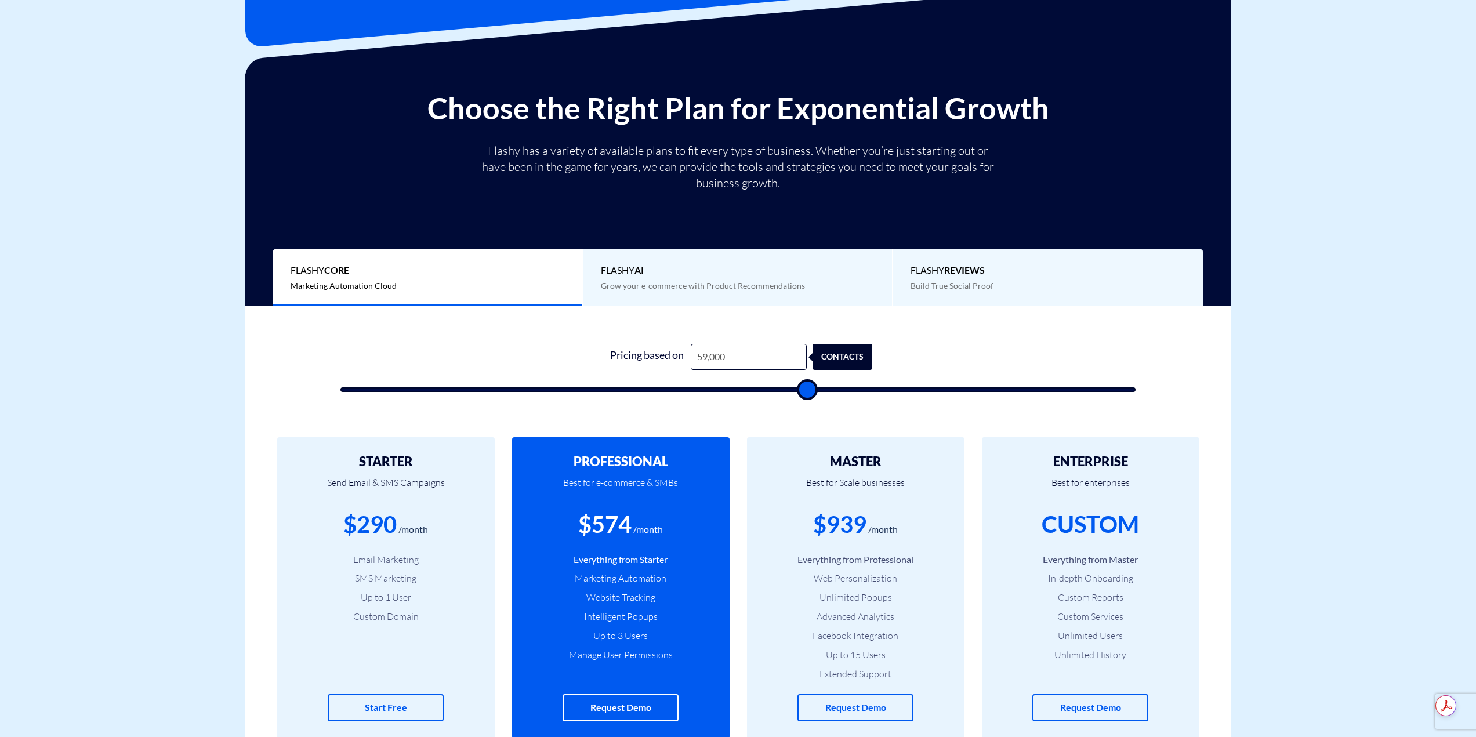
type input "59,500"
type input "59500"
type input "60,000"
type input "60000"
type input "60,500"
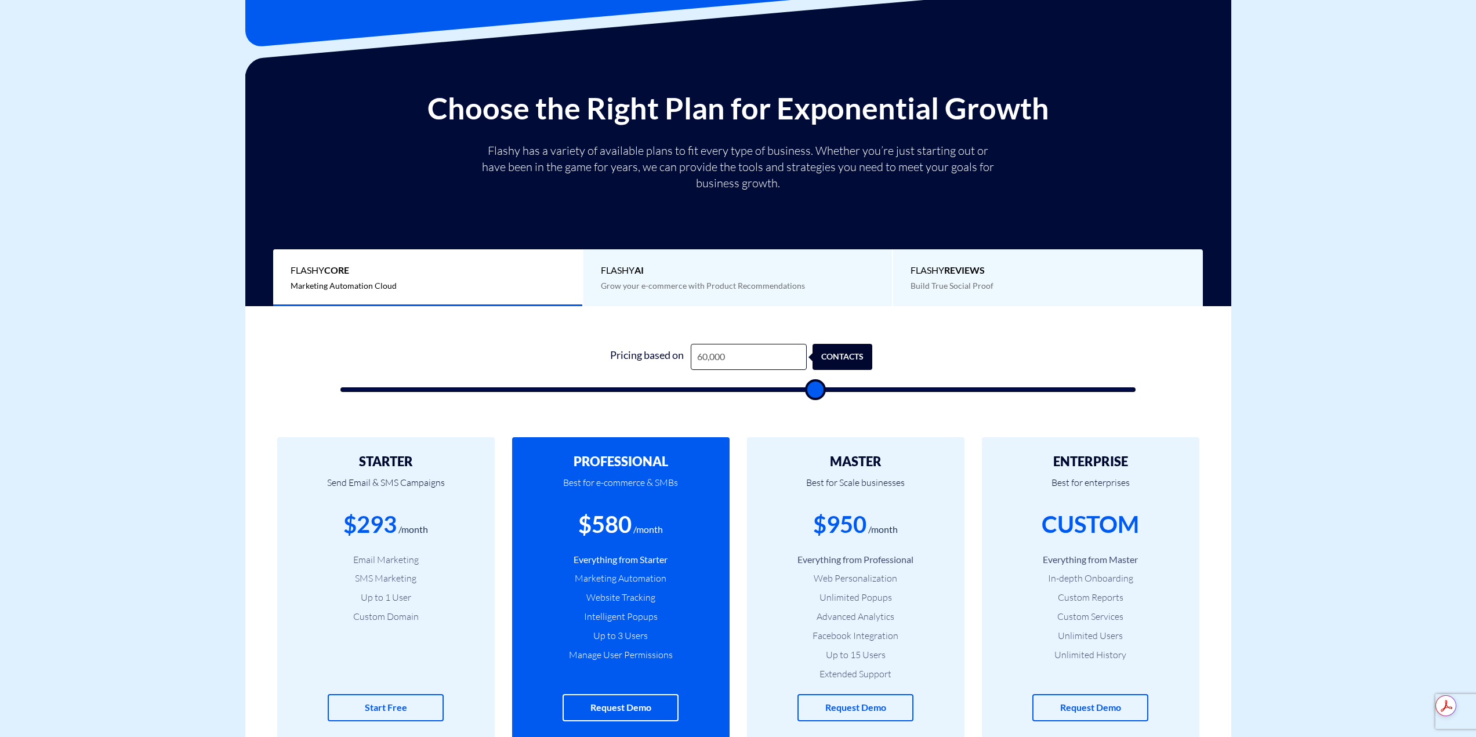
type input "60500"
type input "60,000"
drag, startPoint x: 635, startPoint y: 389, endPoint x: 815, endPoint y: 383, distance: 179.9
type input "60000"
click at [815, 387] on input "range" at bounding box center [738, 389] width 796 height 5
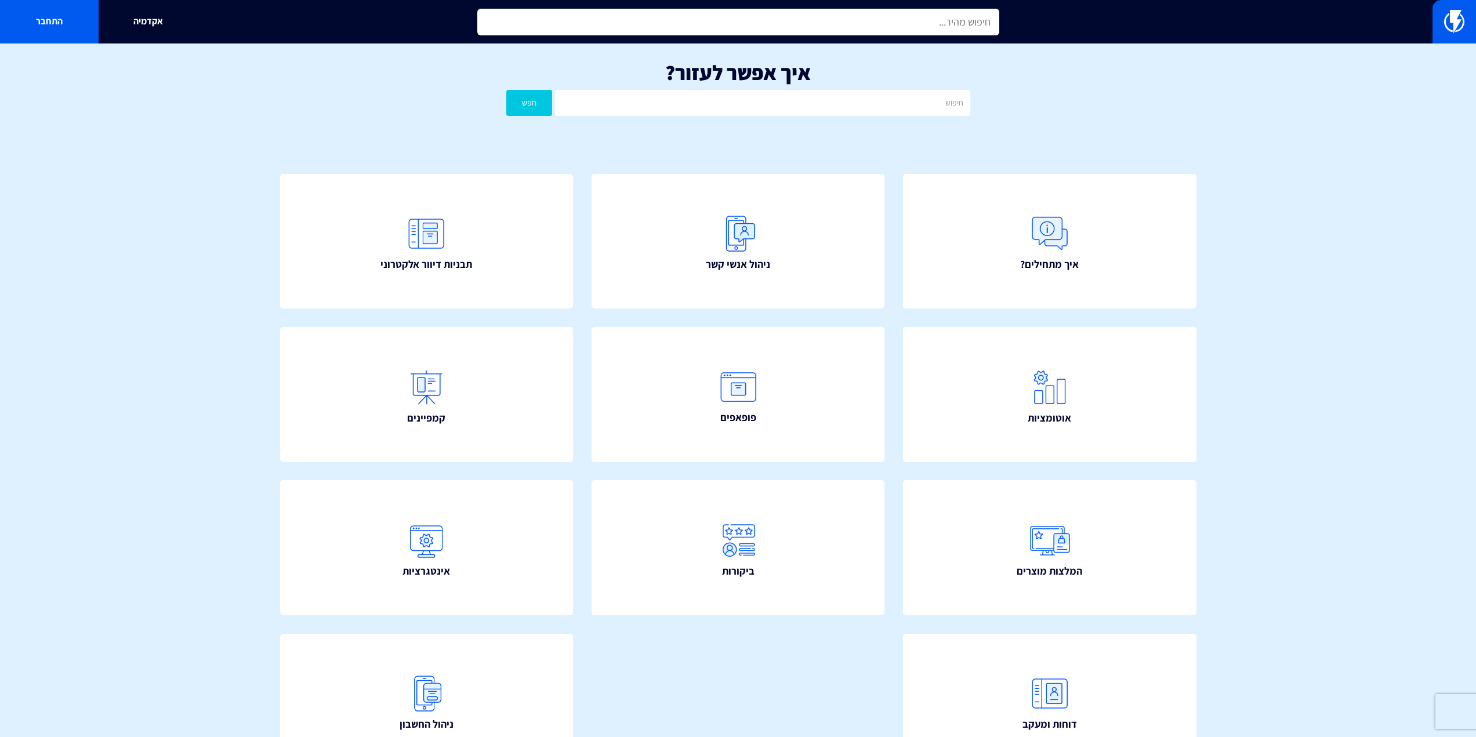
click at [619, 23] on input "text" at bounding box center [738, 22] width 522 height 27
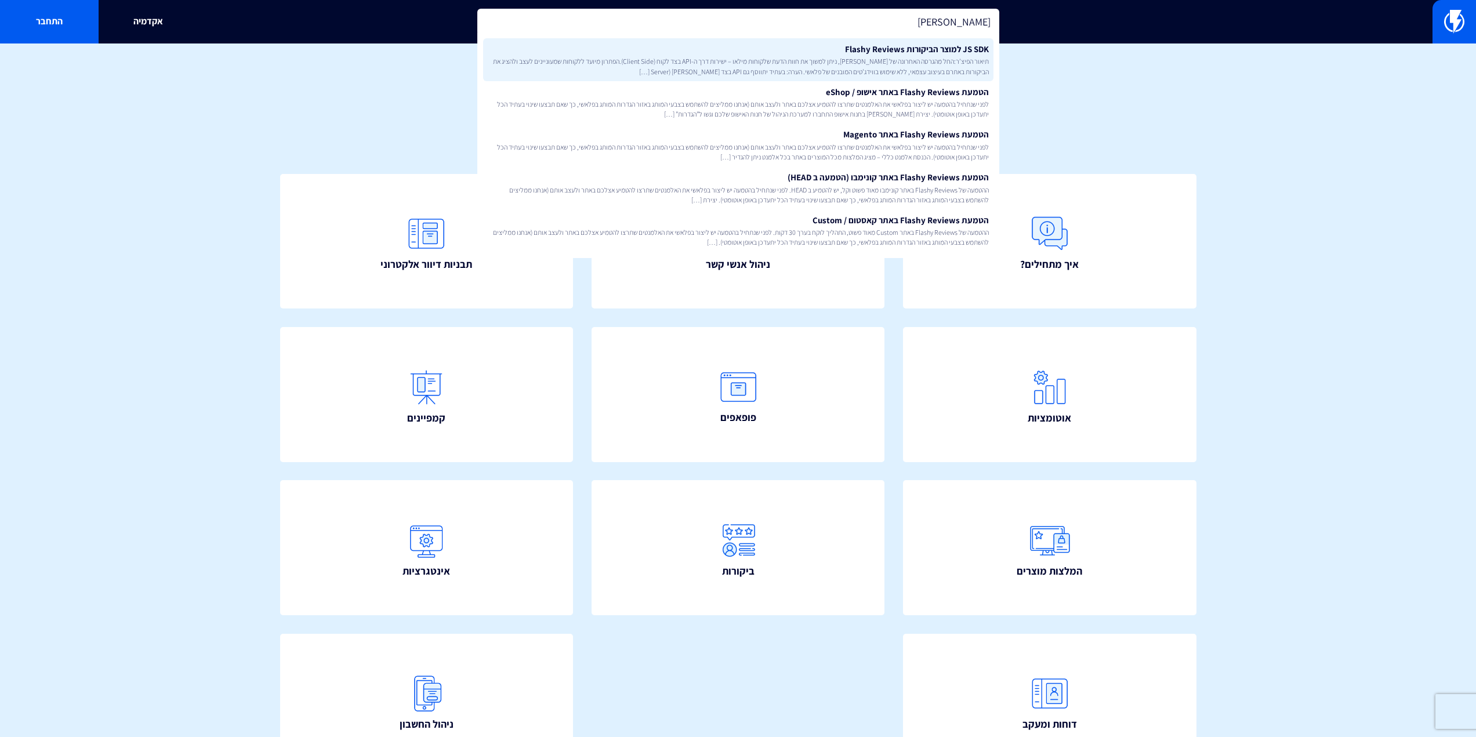
type input "revi"
click at [630, 48] on link "JS SDK למוצר הביקורות Flashy Reviews תיאור הפיצ’ר:החל מהגרסה האחרונה של פלאשי, …" at bounding box center [738, 59] width 510 height 43
